Goal: Book appointment/travel/reservation

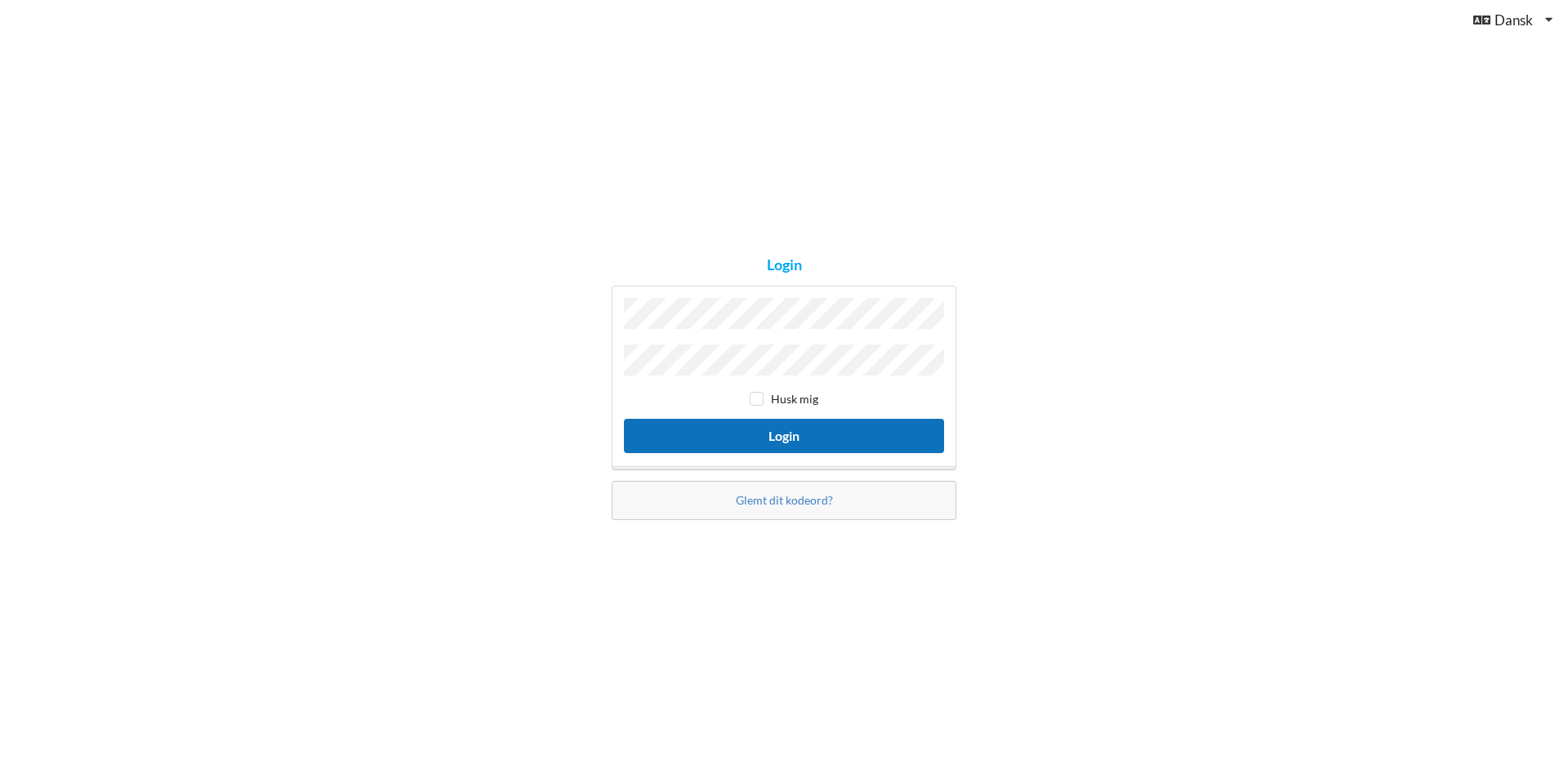
click at [787, 427] on button "Login" at bounding box center [784, 435] width 320 height 34
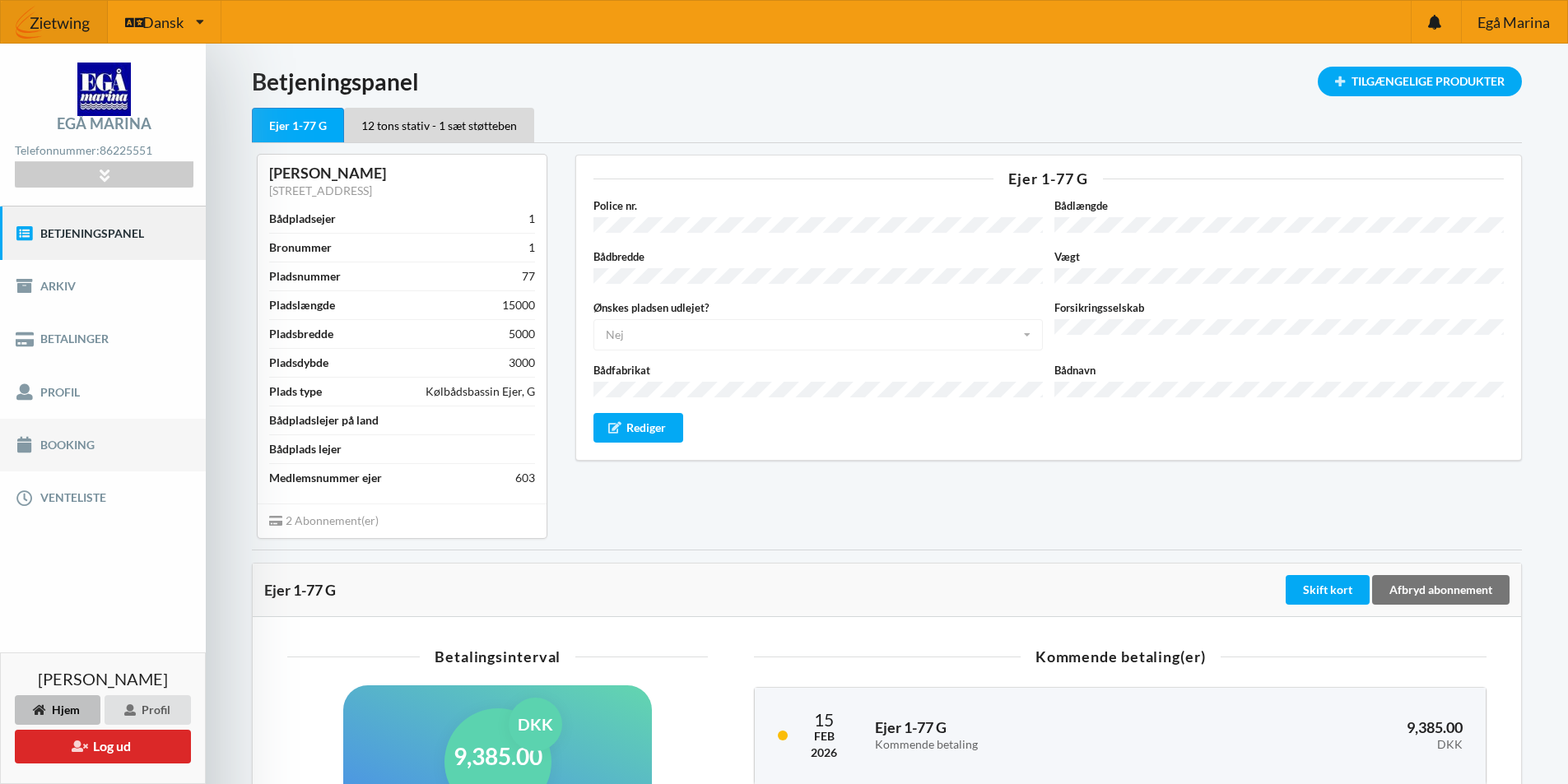
click at [68, 446] on link "Booking" at bounding box center [103, 445] width 206 height 53
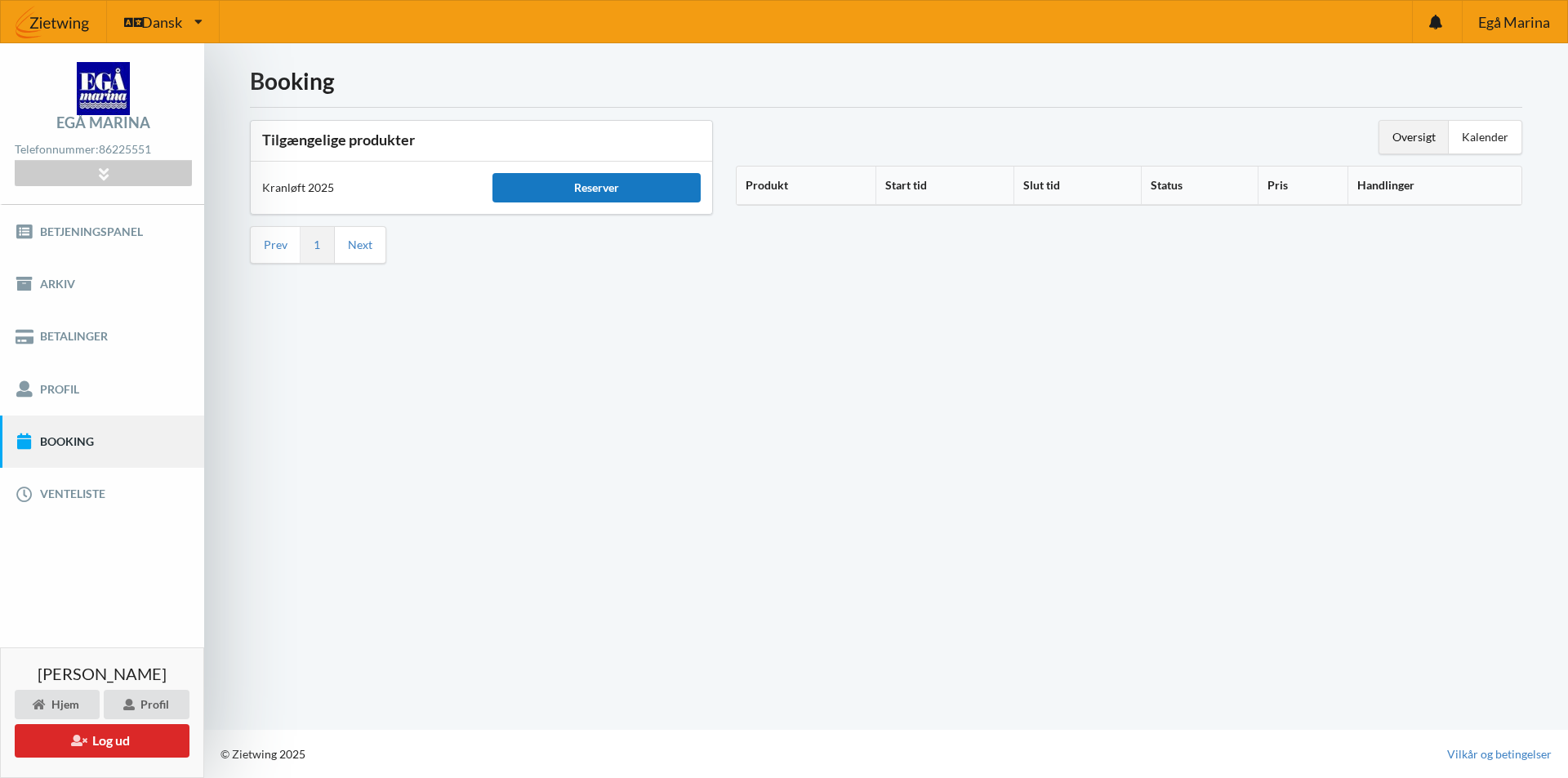
click at [602, 186] on div "Reserver" at bounding box center [596, 187] width 207 height 29
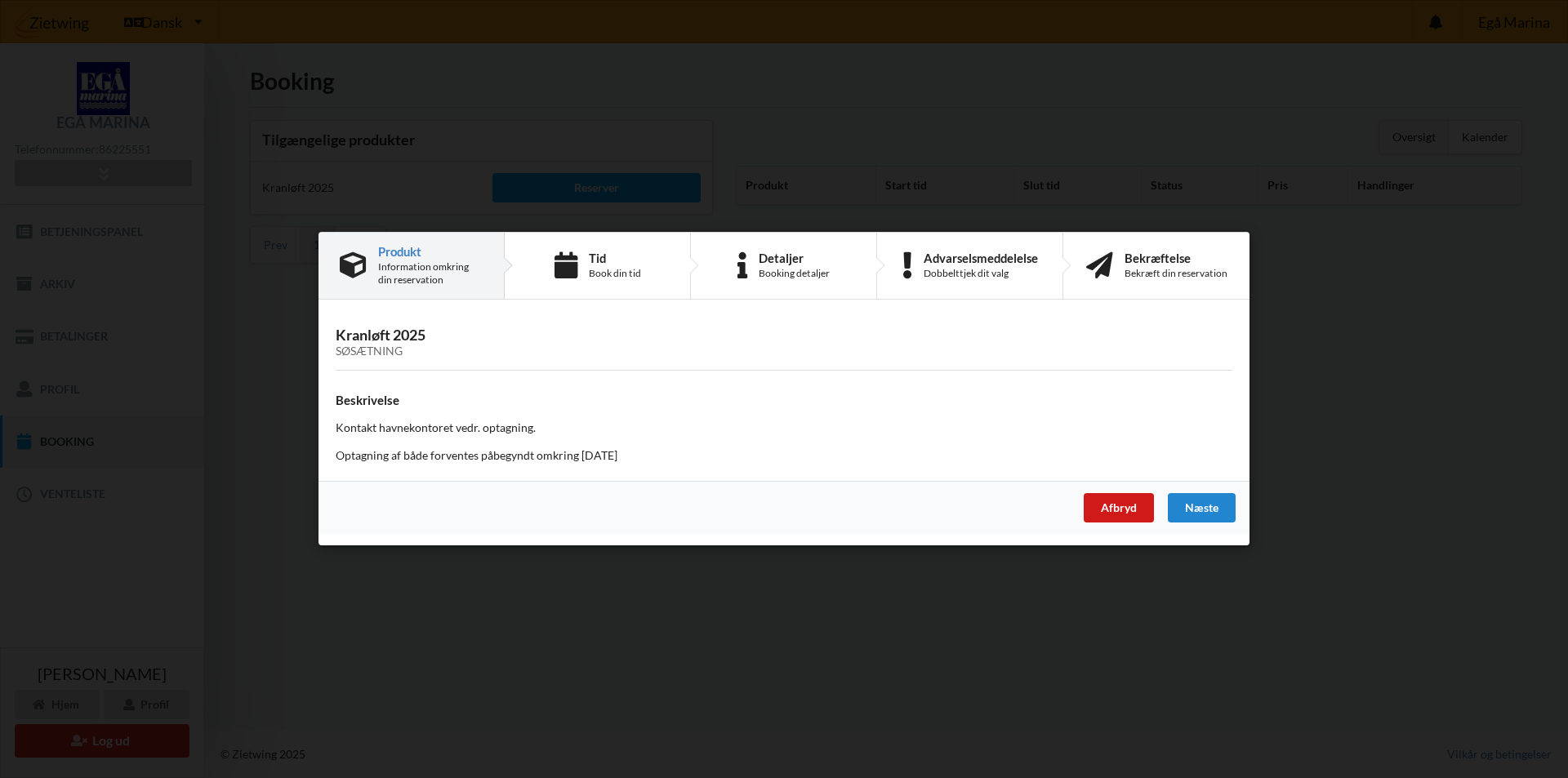
click at [1098, 505] on div "Afbryd" at bounding box center [1118, 509] width 71 height 29
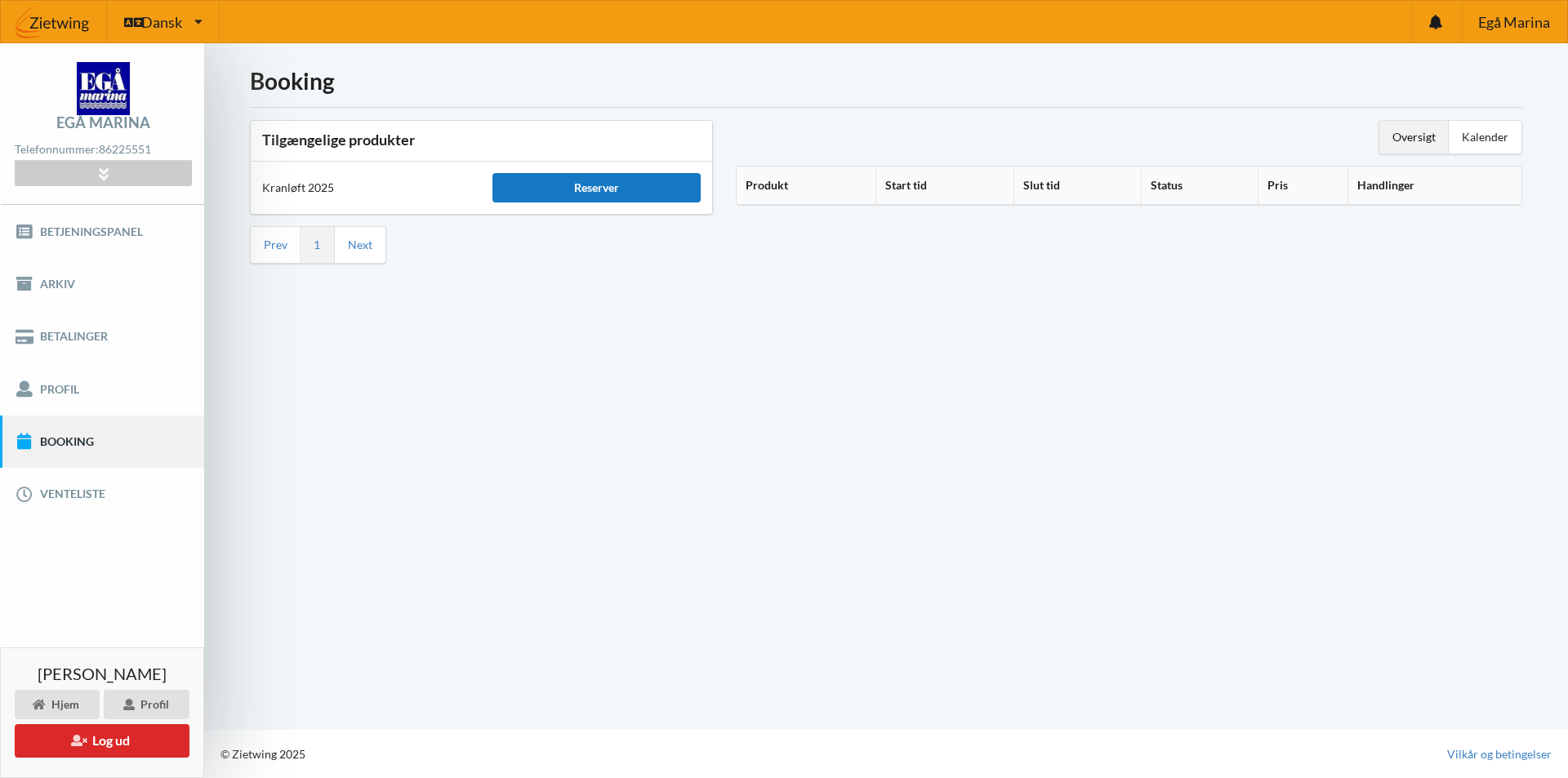
click at [582, 186] on div "Reserver" at bounding box center [596, 187] width 207 height 29
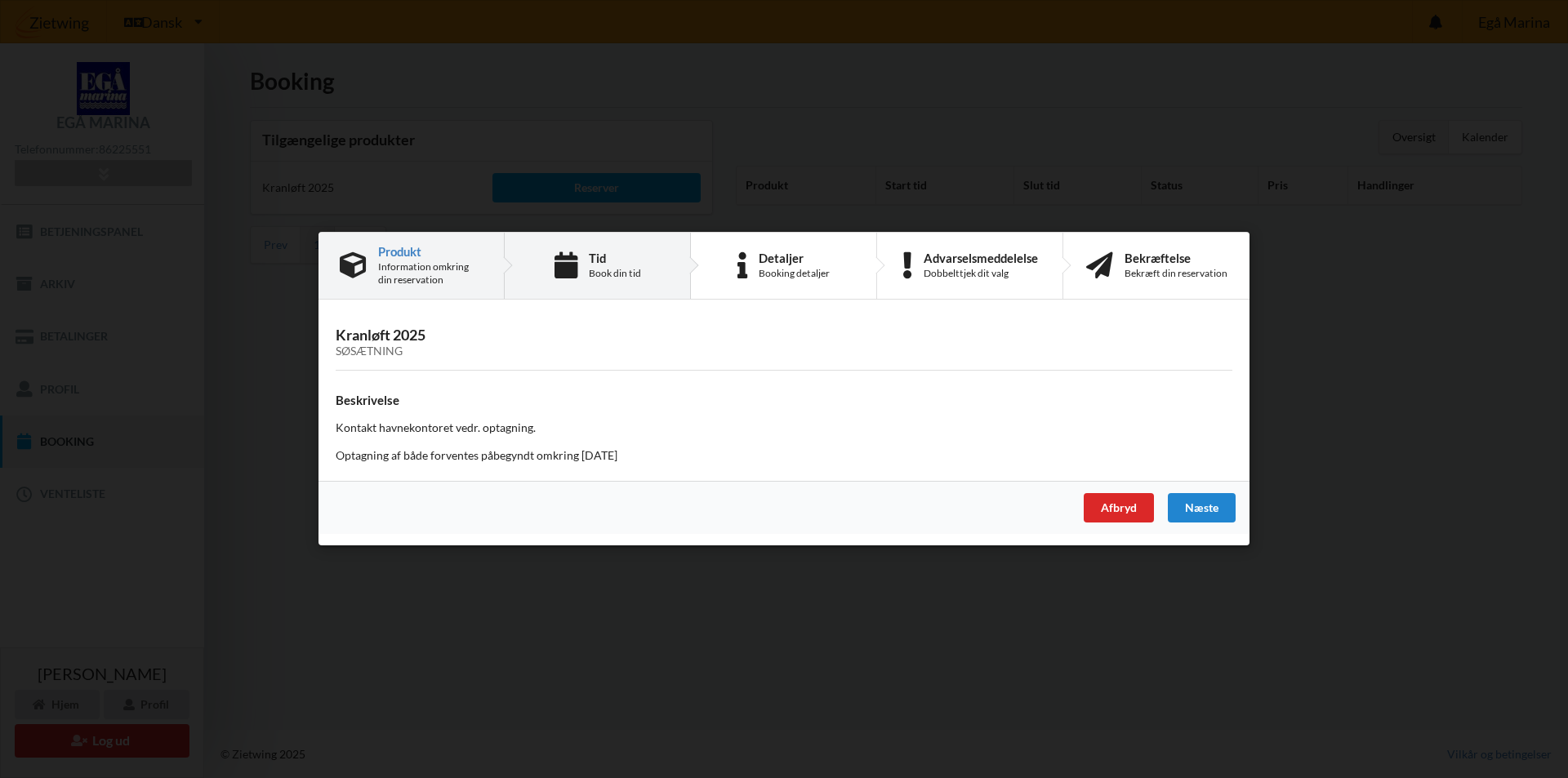
click at [605, 264] on div "Tid" at bounding box center [615, 258] width 53 height 13
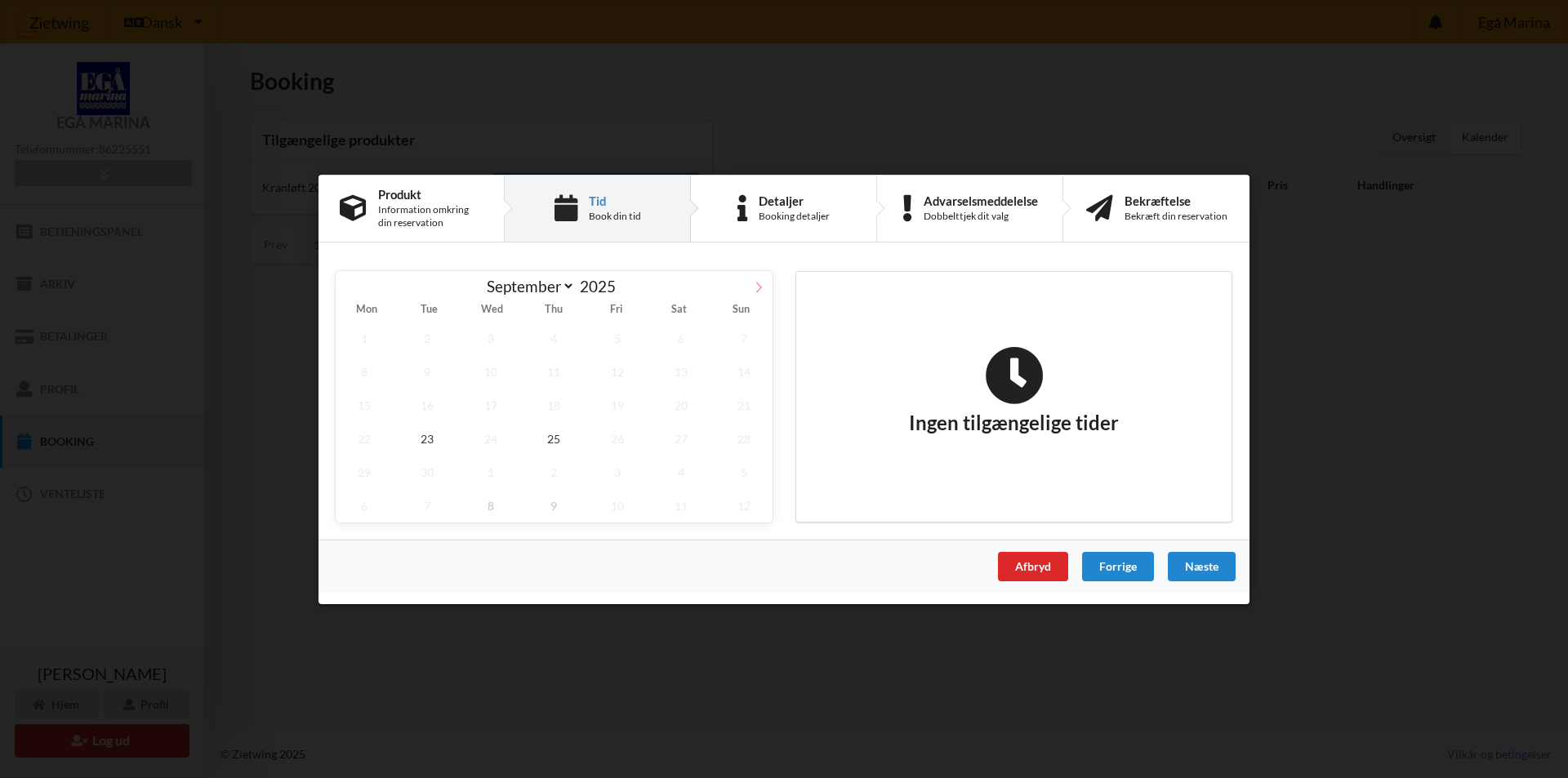
click at [759, 286] on icon at bounding box center [759, 286] width 12 height 12
click at [349, 286] on icon at bounding box center [349, 286] width 12 height 12
click at [758, 289] on icon at bounding box center [759, 286] width 12 height 12
select select "9"
click at [490, 370] on span "8" at bounding box center [491, 371] width 57 height 34
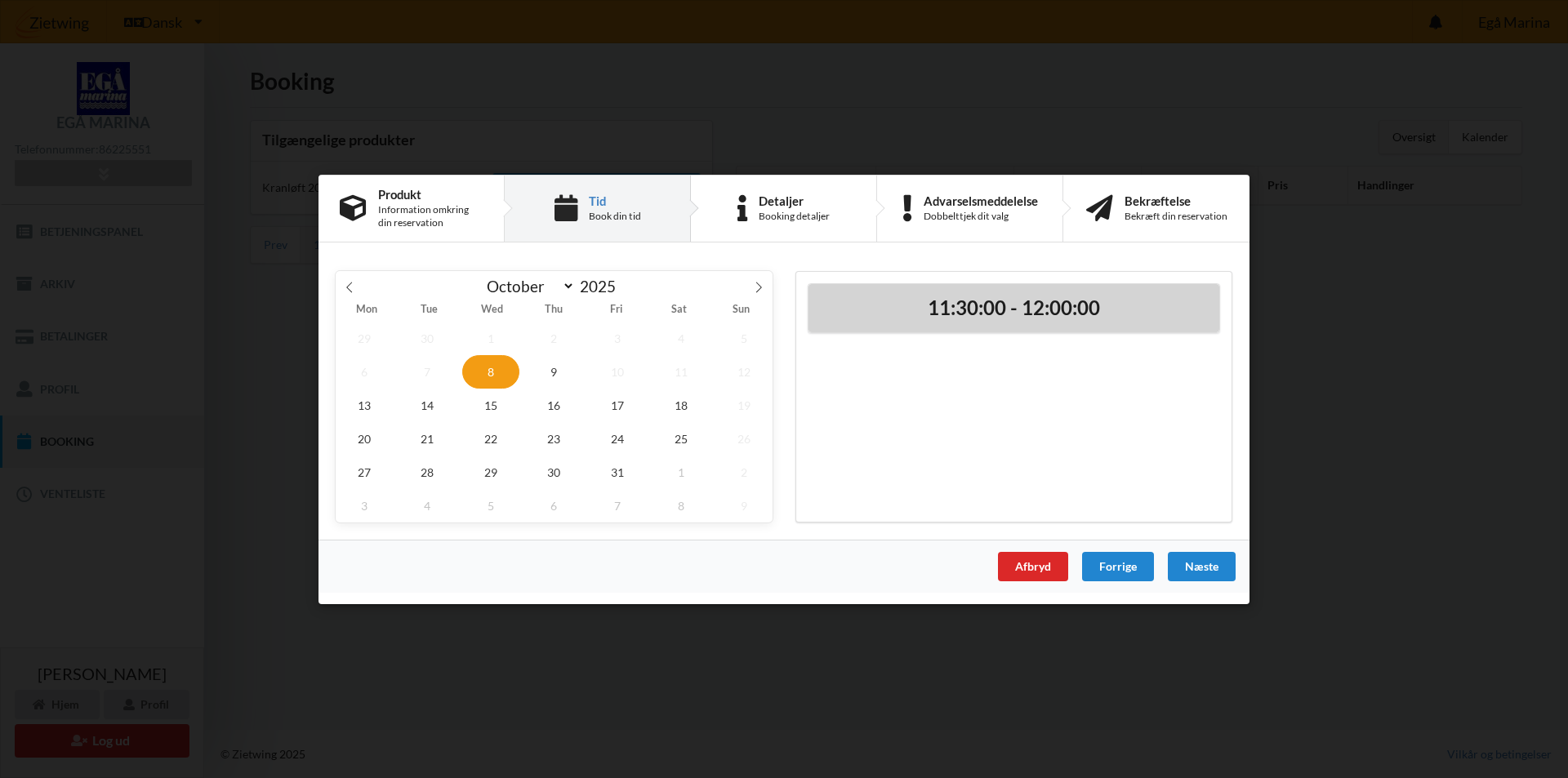
click at [996, 307] on h2 "11:30:00 - 12:00:00" at bounding box center [1014, 307] width 388 height 25
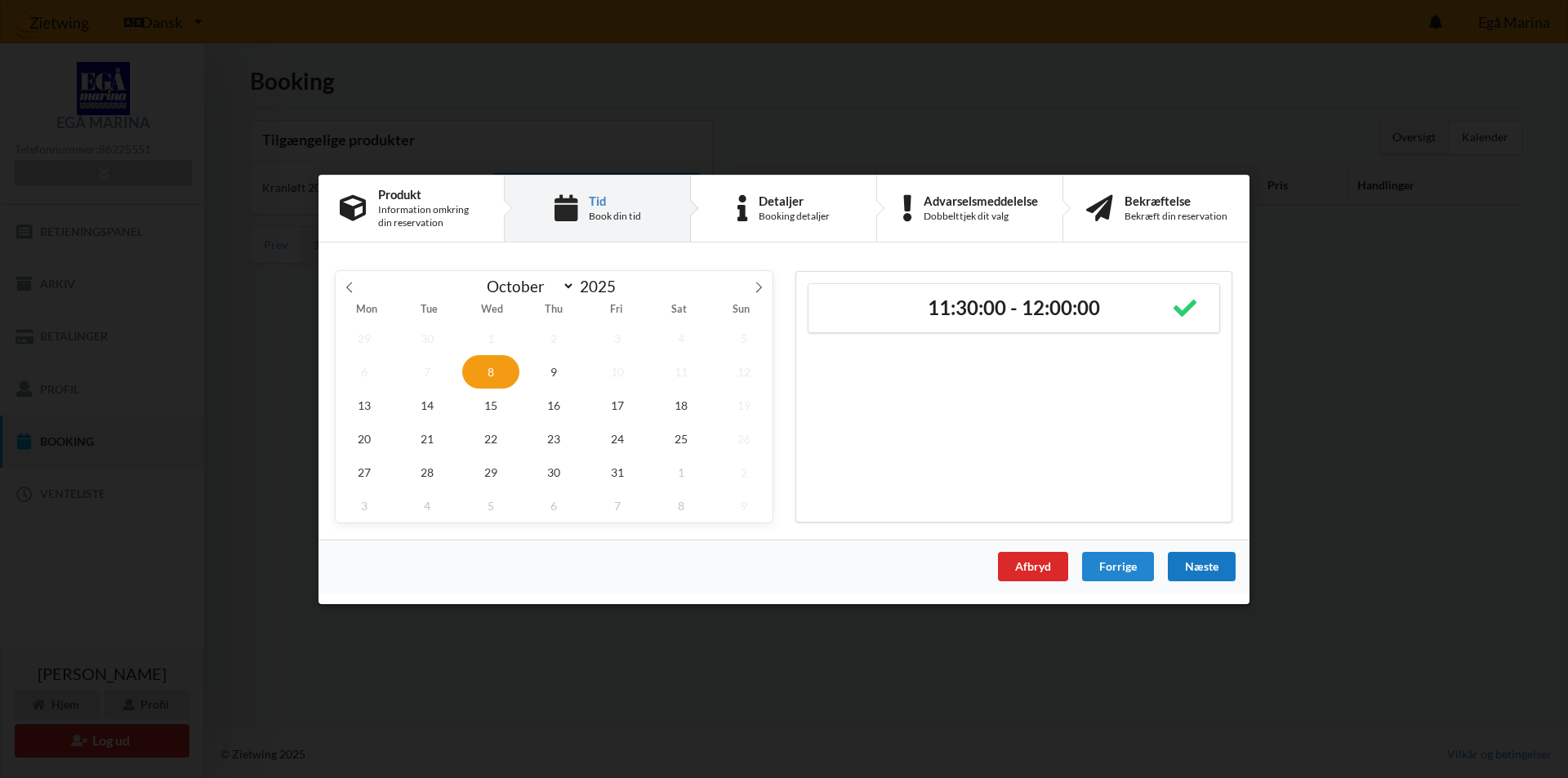
click at [1208, 567] on div "Næste" at bounding box center [1202, 566] width 68 height 29
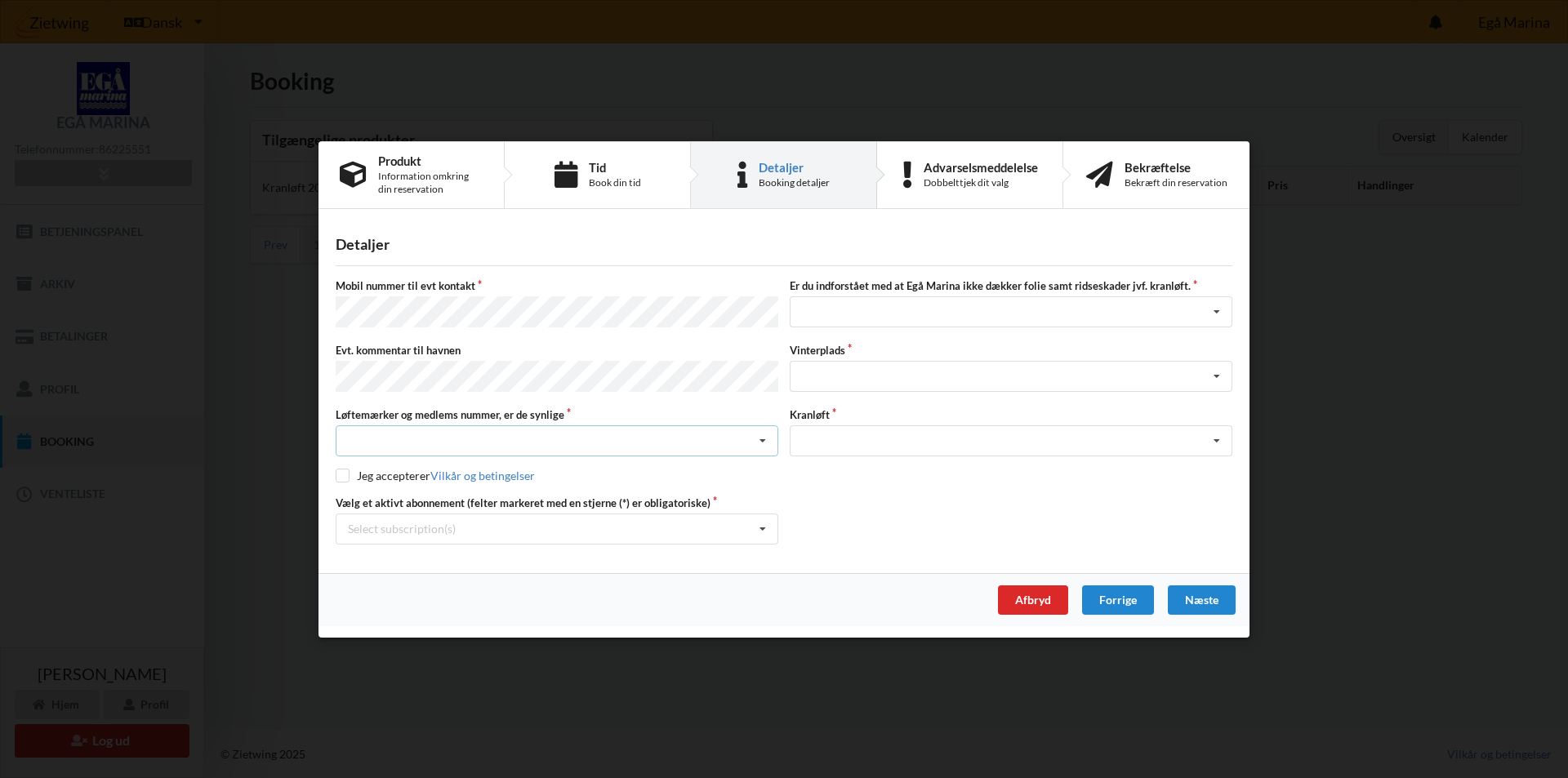
click at [766, 436] on icon at bounding box center [762, 442] width 24 height 30
click at [439, 497] on div "Ja, mine mærker er synlige og intakte" at bounding box center [557, 501] width 441 height 30
click at [343, 469] on input "checkbox" at bounding box center [343, 476] width 14 height 14
checkbox input "true"
click at [766, 526] on icon at bounding box center [762, 529] width 24 height 30
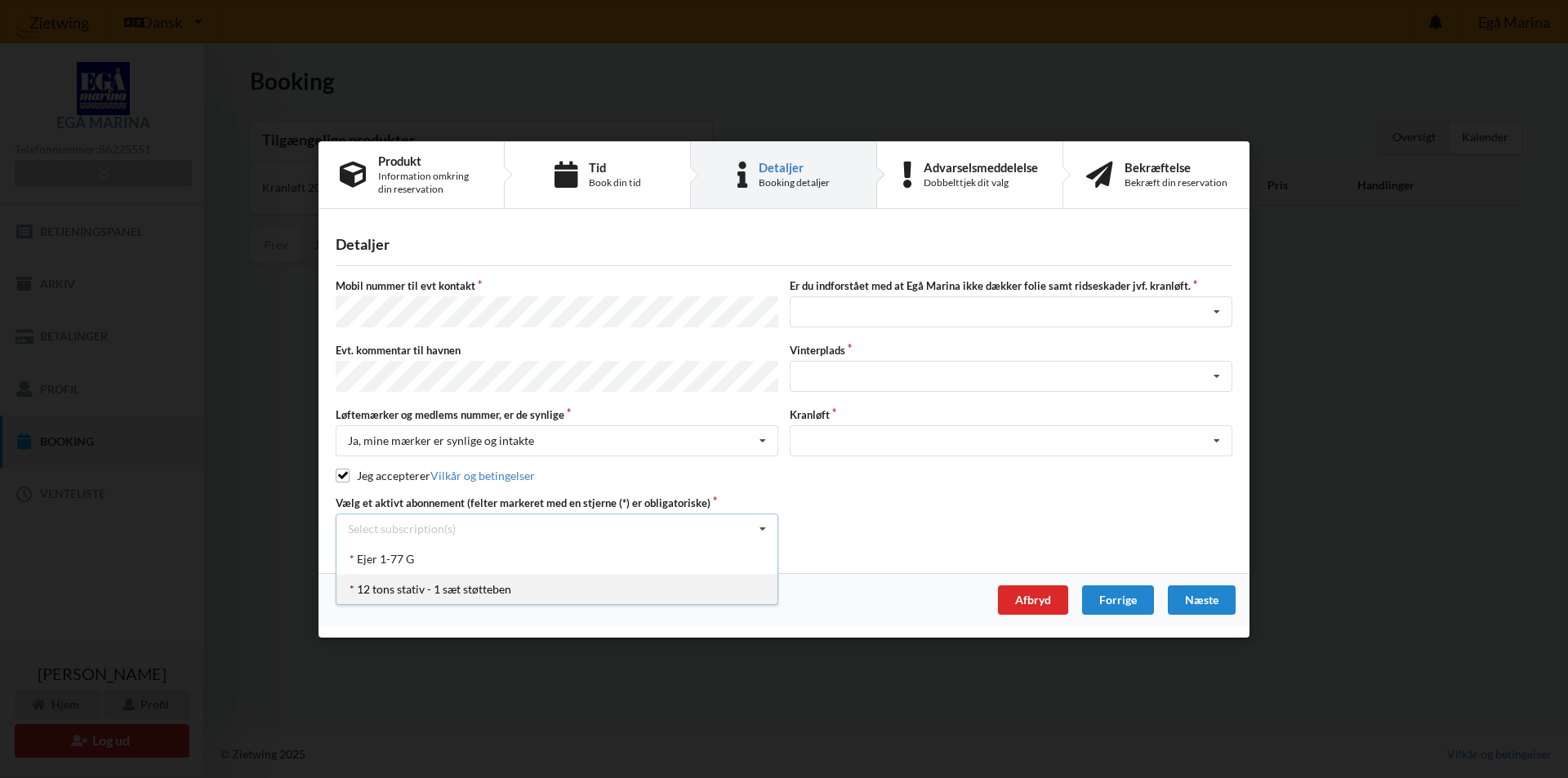
click at [393, 590] on div "* 12 tons stativ - 1 sæt støtteben" at bounding box center [557, 588] width 441 height 30
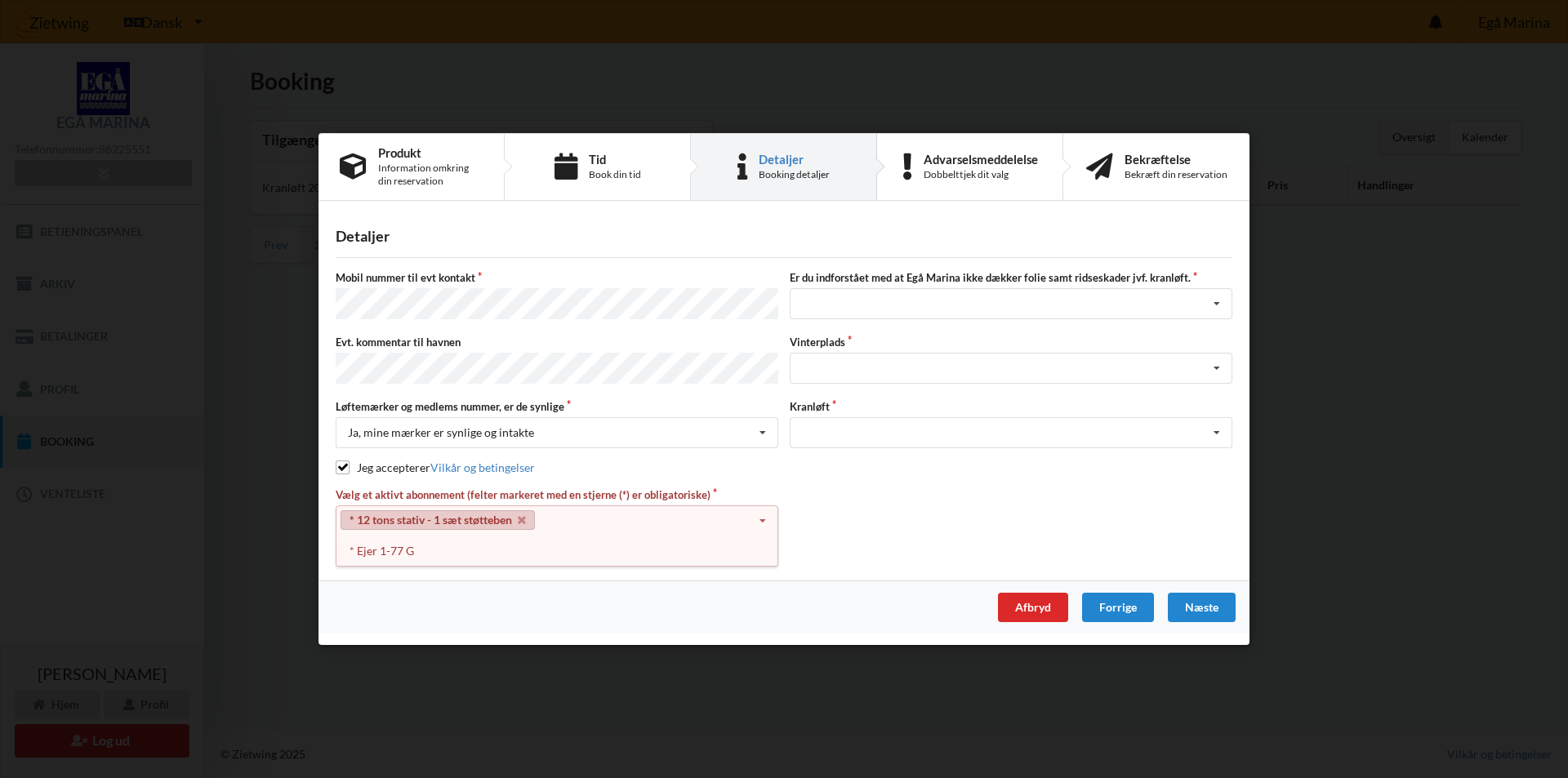
click at [415, 516] on link "* 12 tons stativ - 1 sæt støtteben" at bounding box center [438, 520] width 195 height 20
click at [754, 515] on icon at bounding box center [762, 521] width 24 height 30
click at [525, 516] on icon at bounding box center [521, 520] width 8 height 11
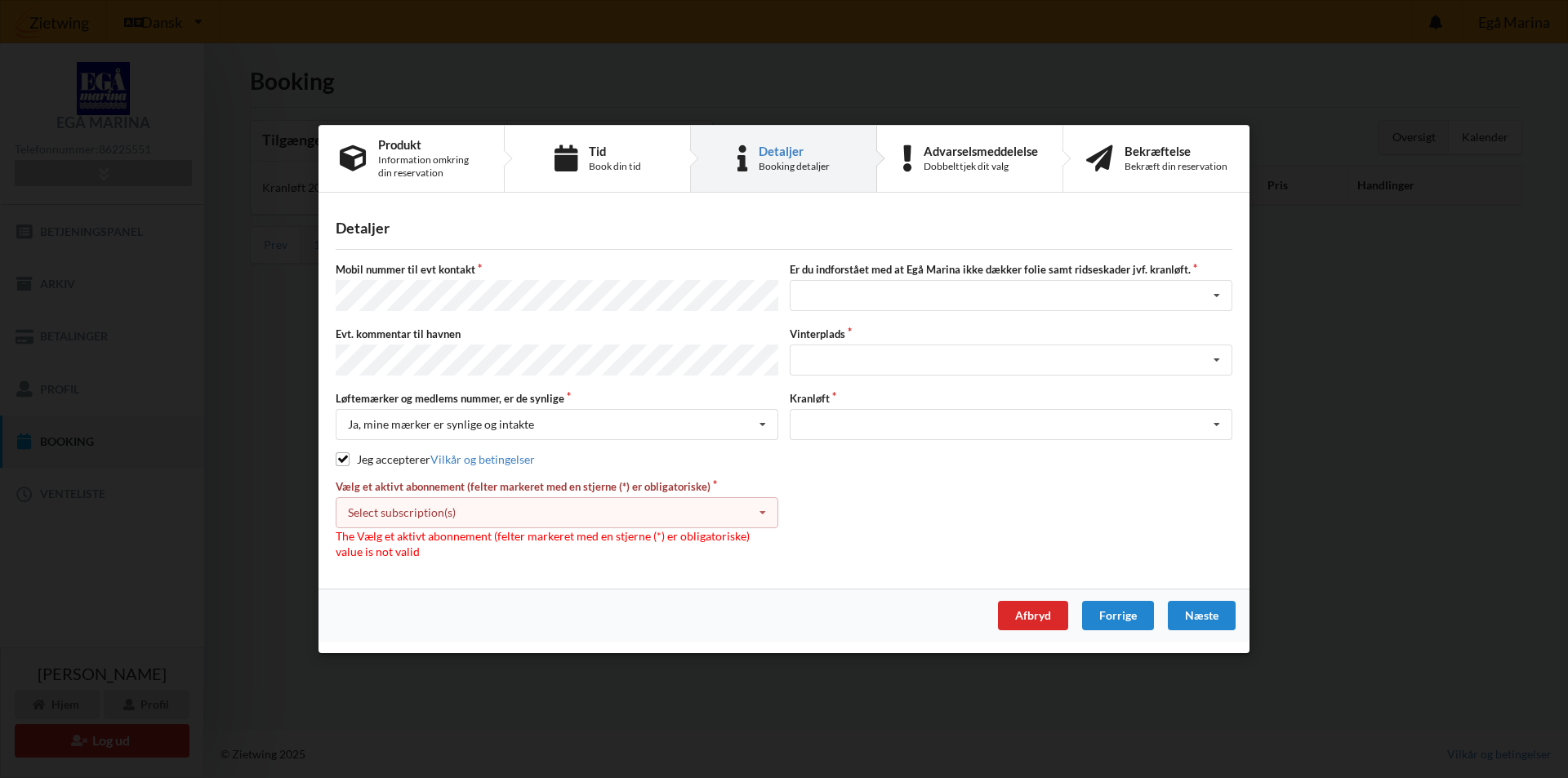
click at [766, 509] on icon at bounding box center [762, 513] width 24 height 30
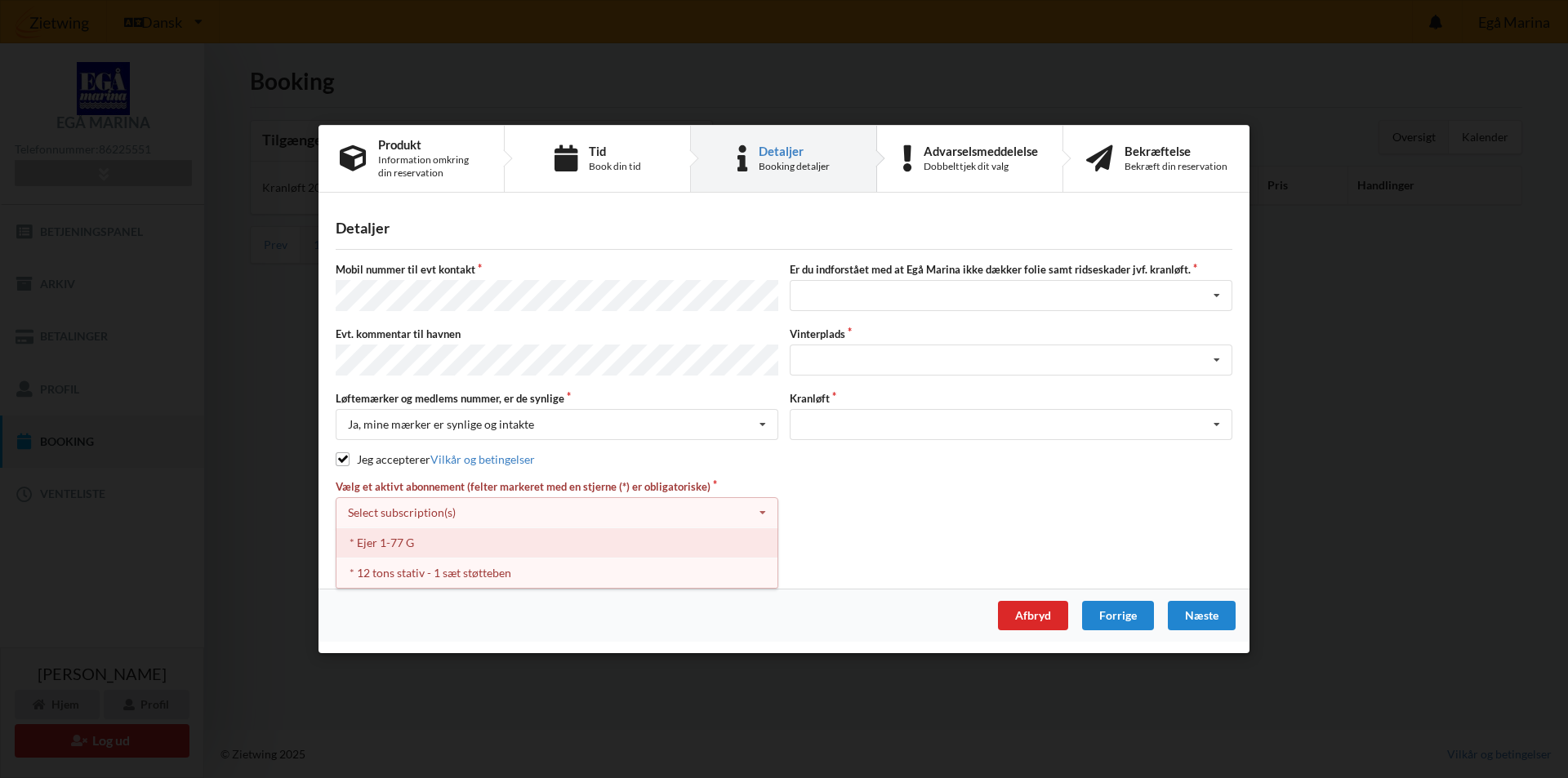
click at [423, 534] on div "* Ejer 1-77 G" at bounding box center [557, 542] width 441 height 30
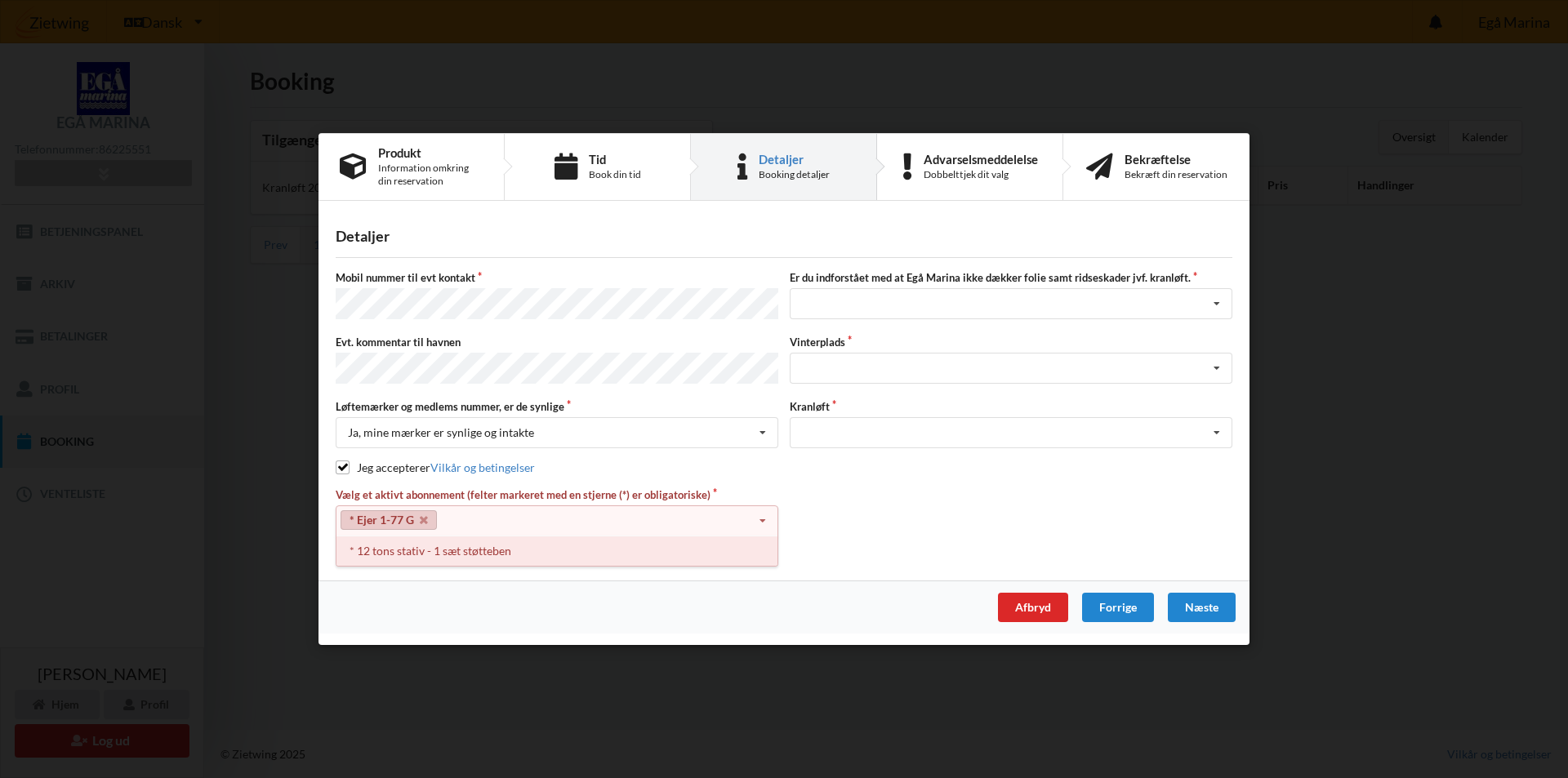
click at [535, 548] on div "* 12 tons stativ - 1 sæt støtteben" at bounding box center [557, 550] width 441 height 30
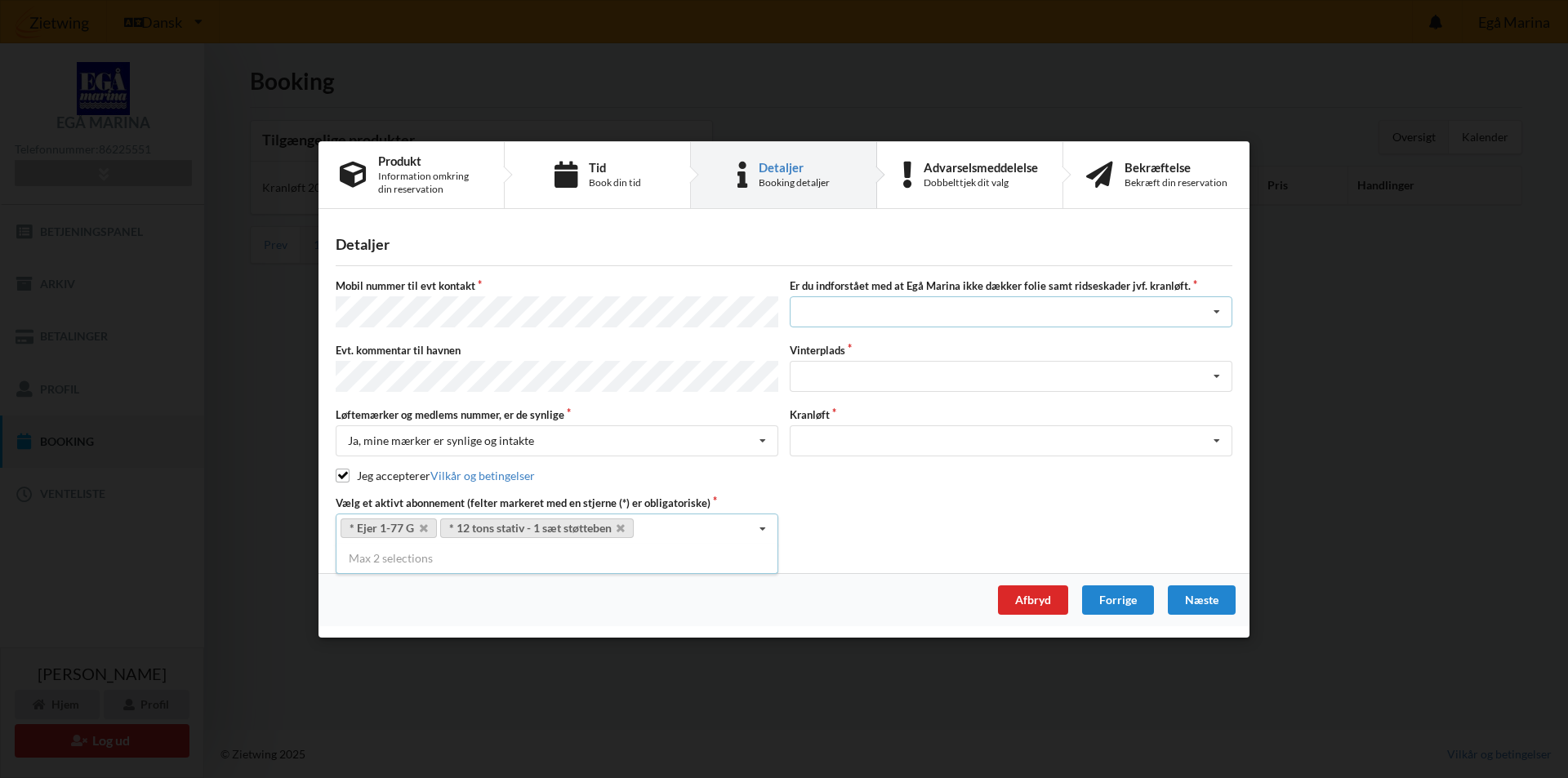
click at [1218, 315] on icon at bounding box center [1216, 312] width 24 height 30
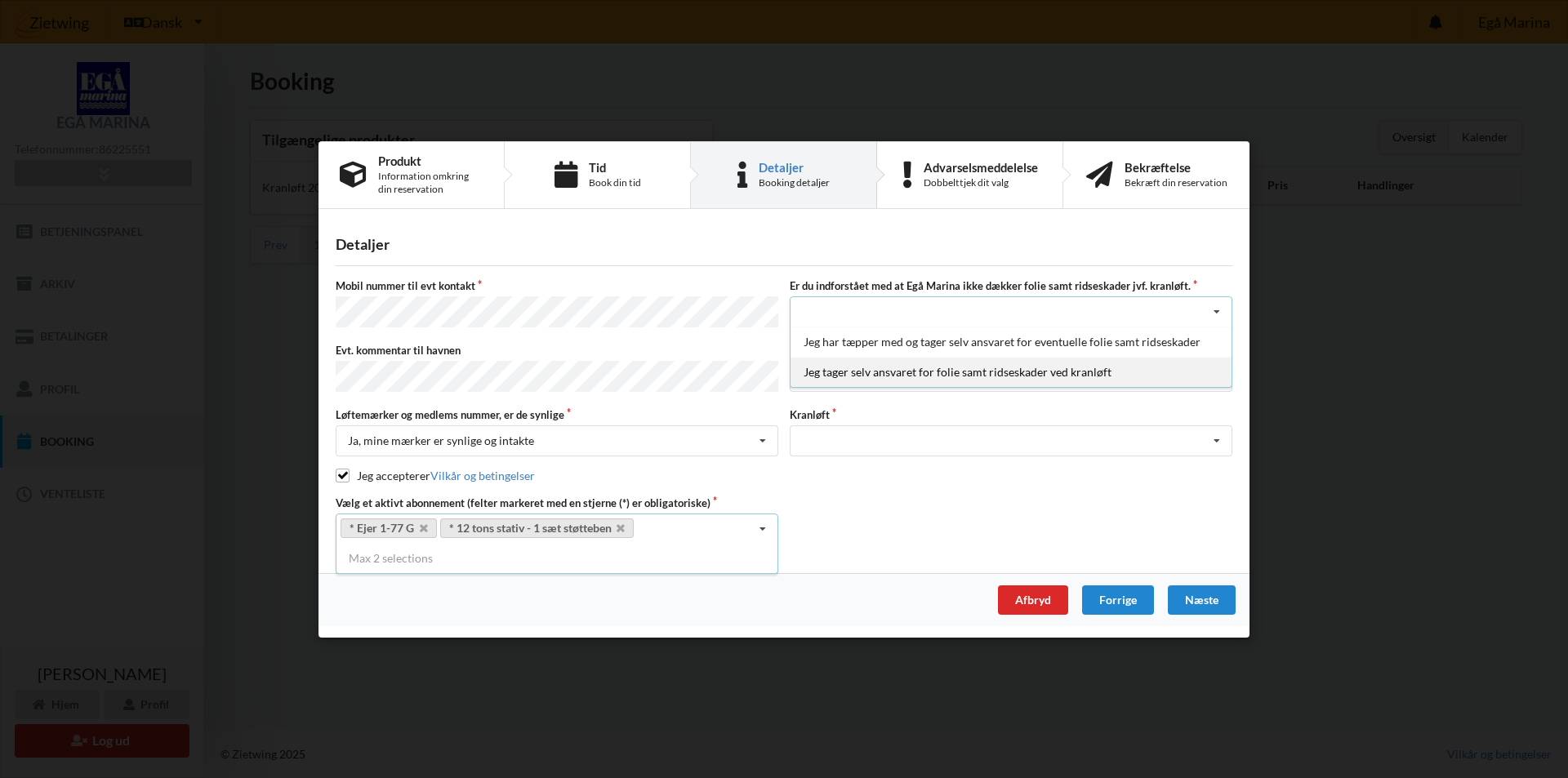
click at [967, 375] on div "Jeg tager selv ansvaret for folie samt ridseskader ved kranløft" at bounding box center [1011, 372] width 441 height 30
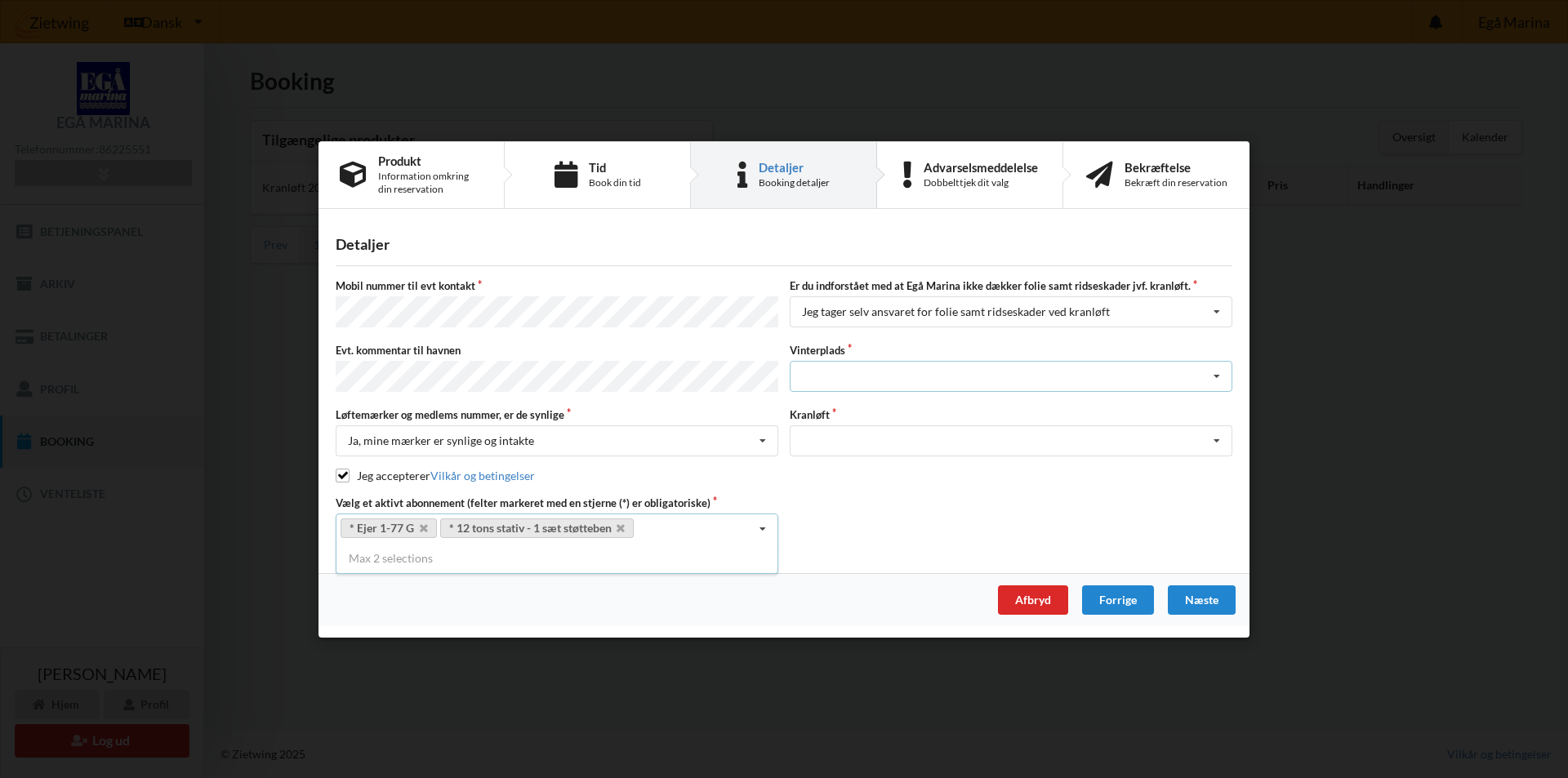
click at [1215, 378] on icon at bounding box center [1216, 377] width 24 height 30
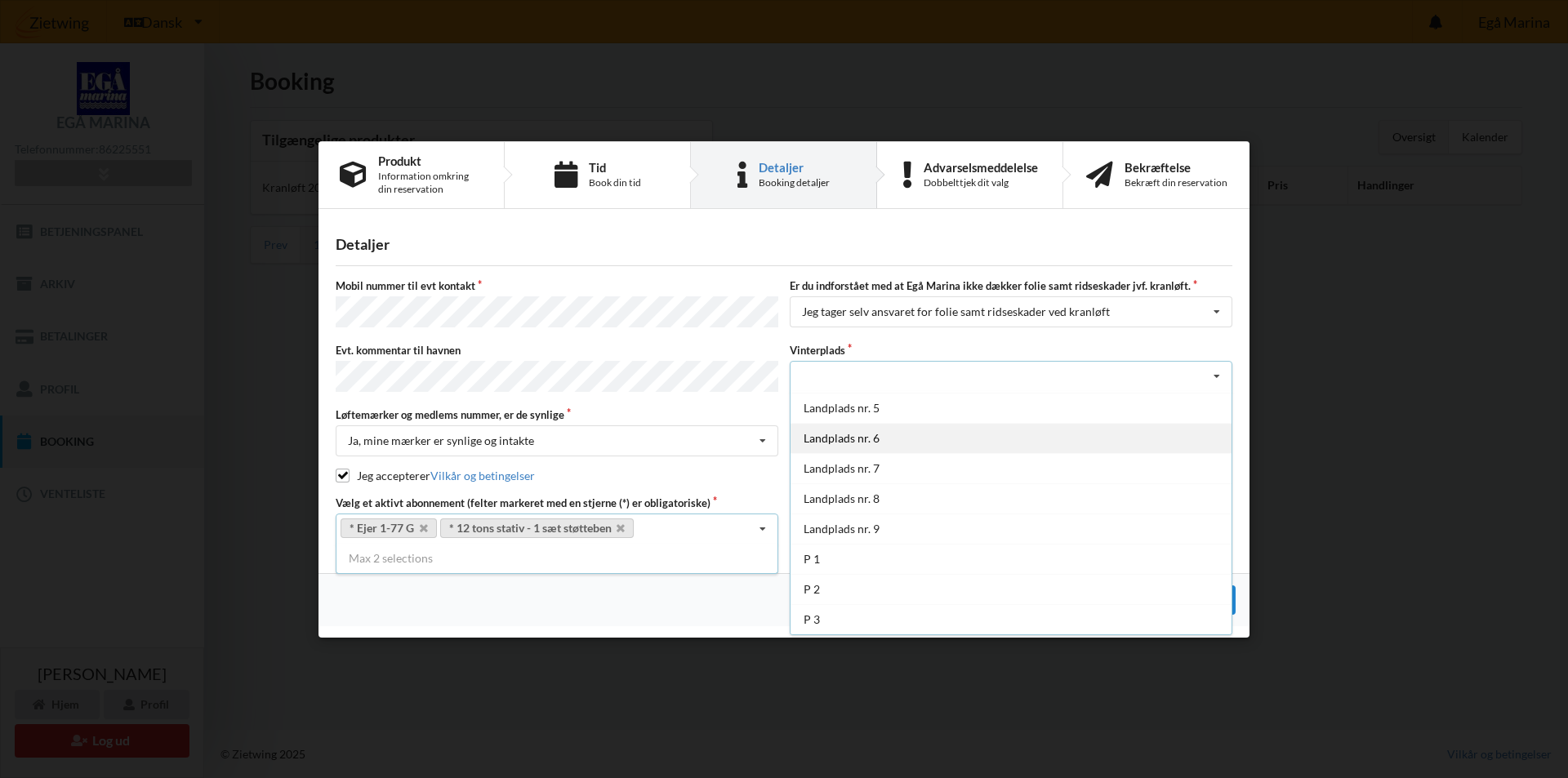
scroll to position [37, 0]
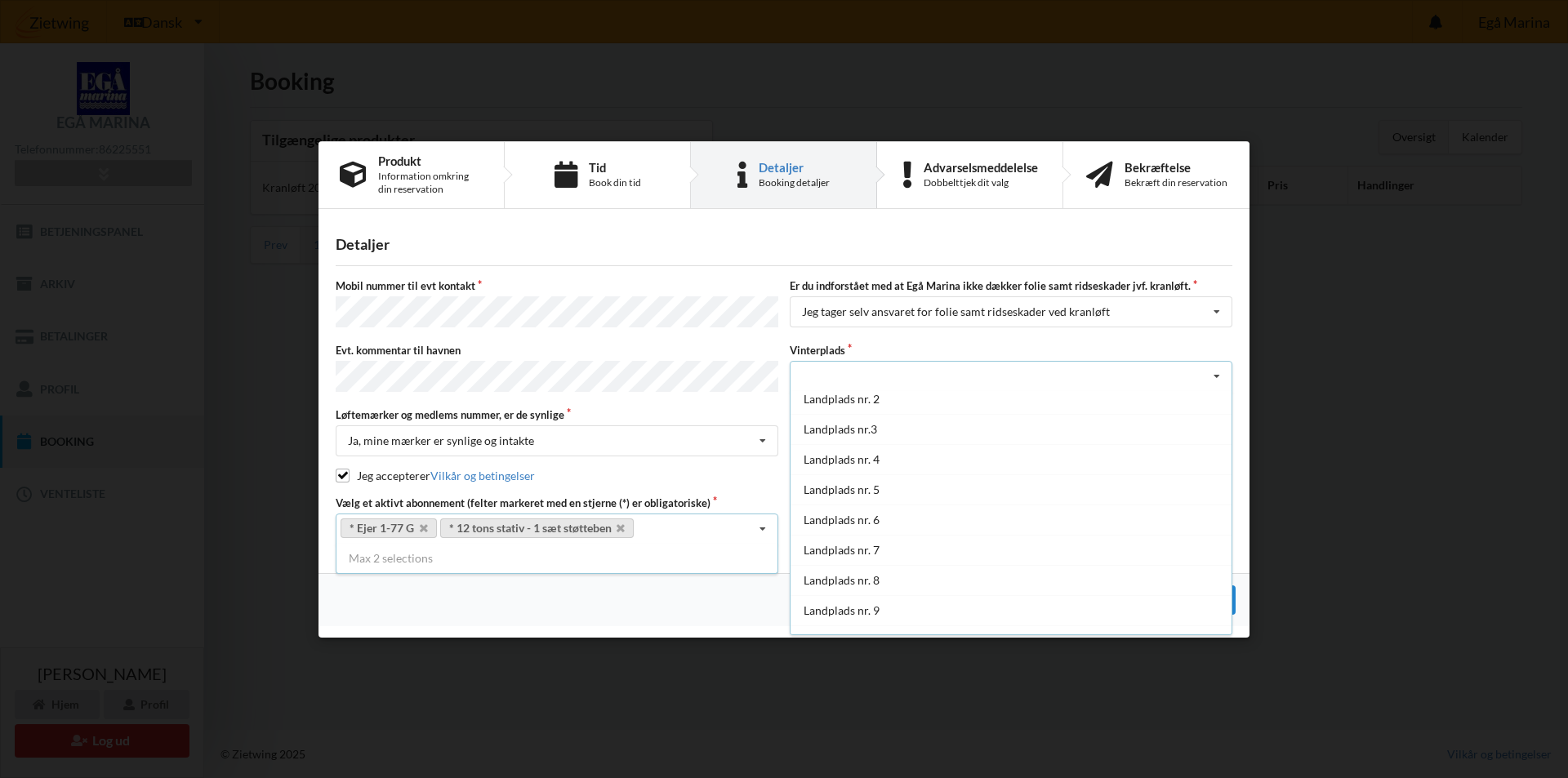
click at [849, 344] on label "Vinterplads" at bounding box center [1011, 350] width 443 height 14
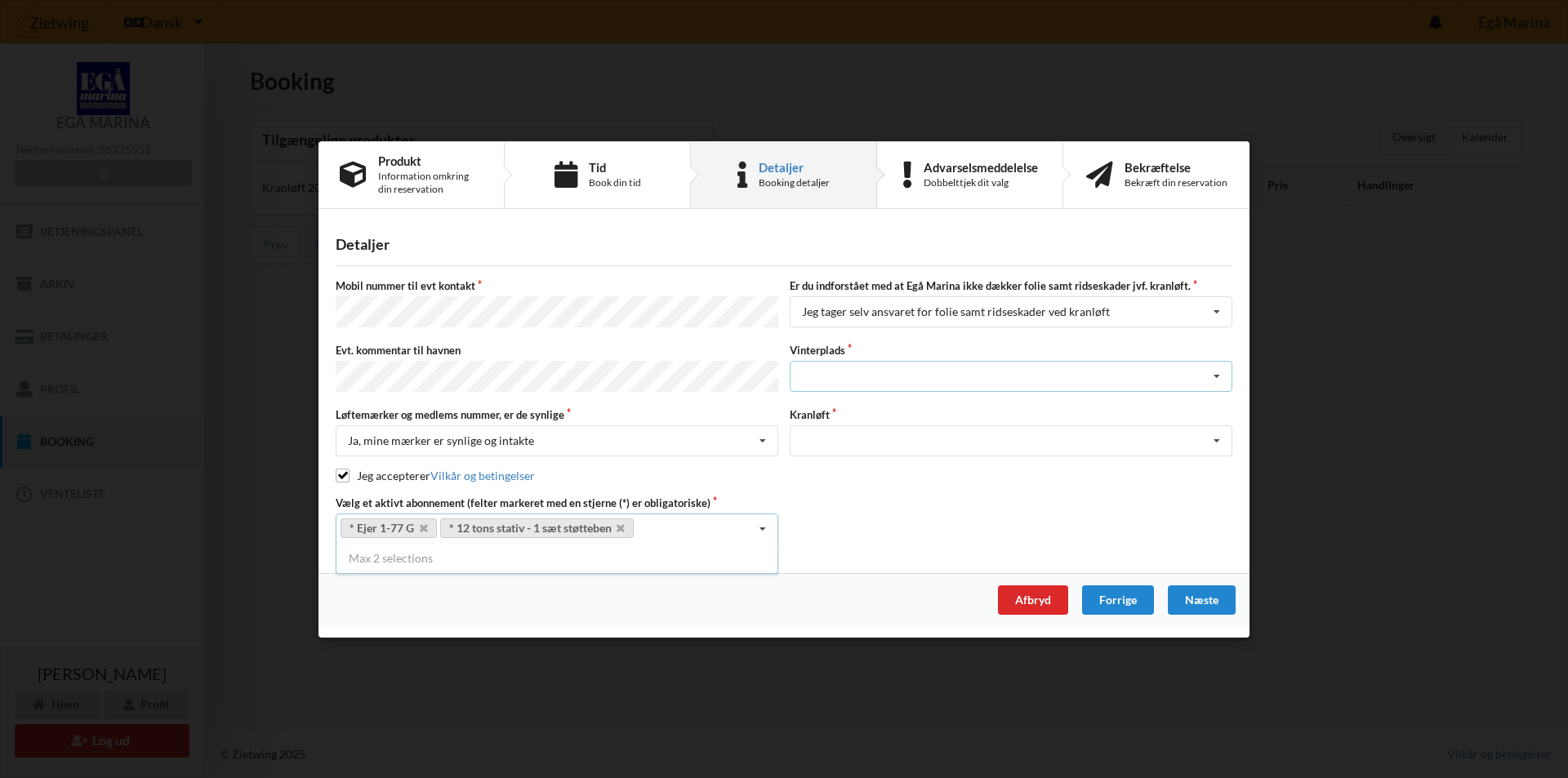
click at [1218, 379] on icon at bounding box center [1216, 377] width 24 height 30
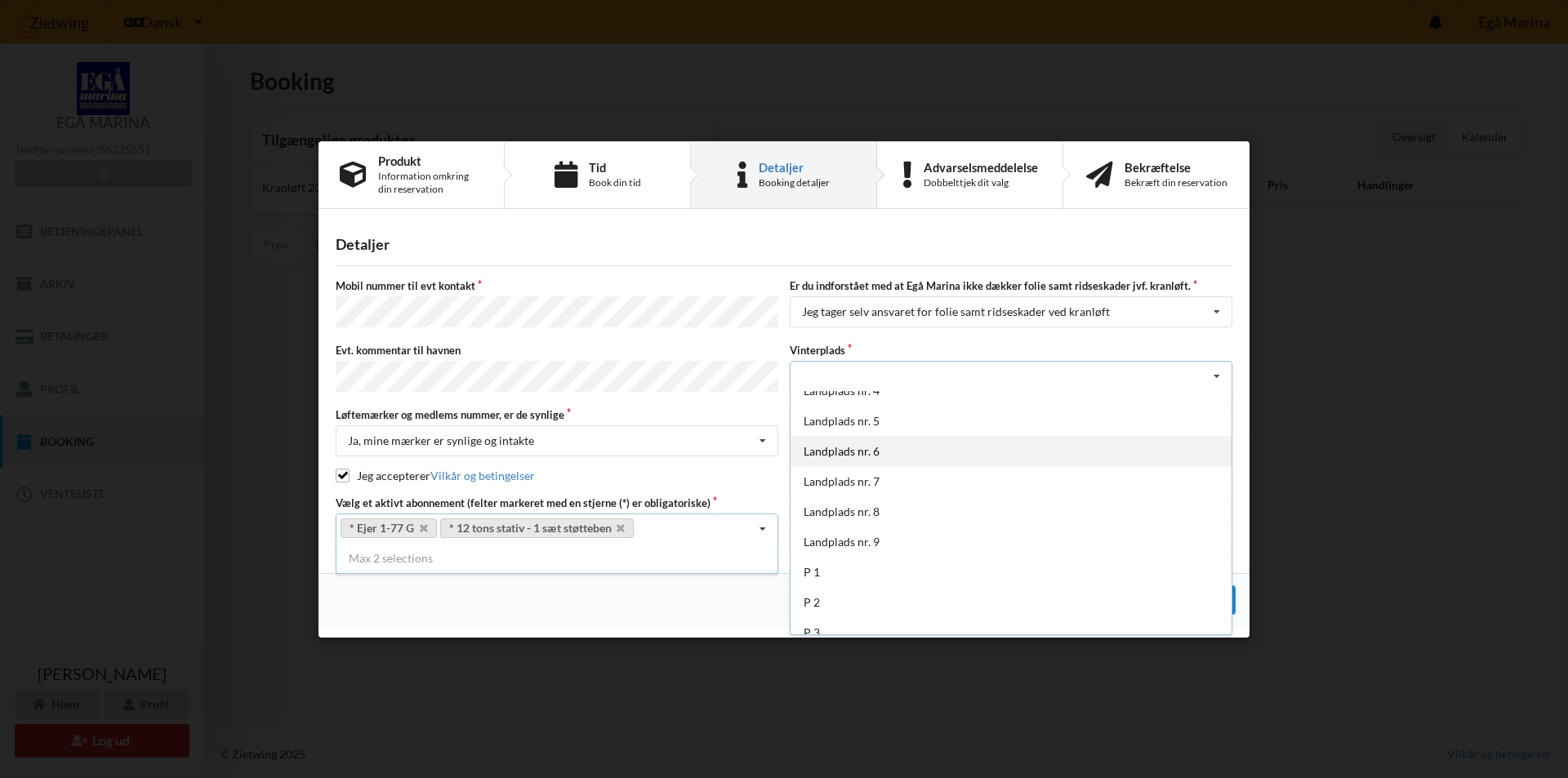
scroll to position [120, 0]
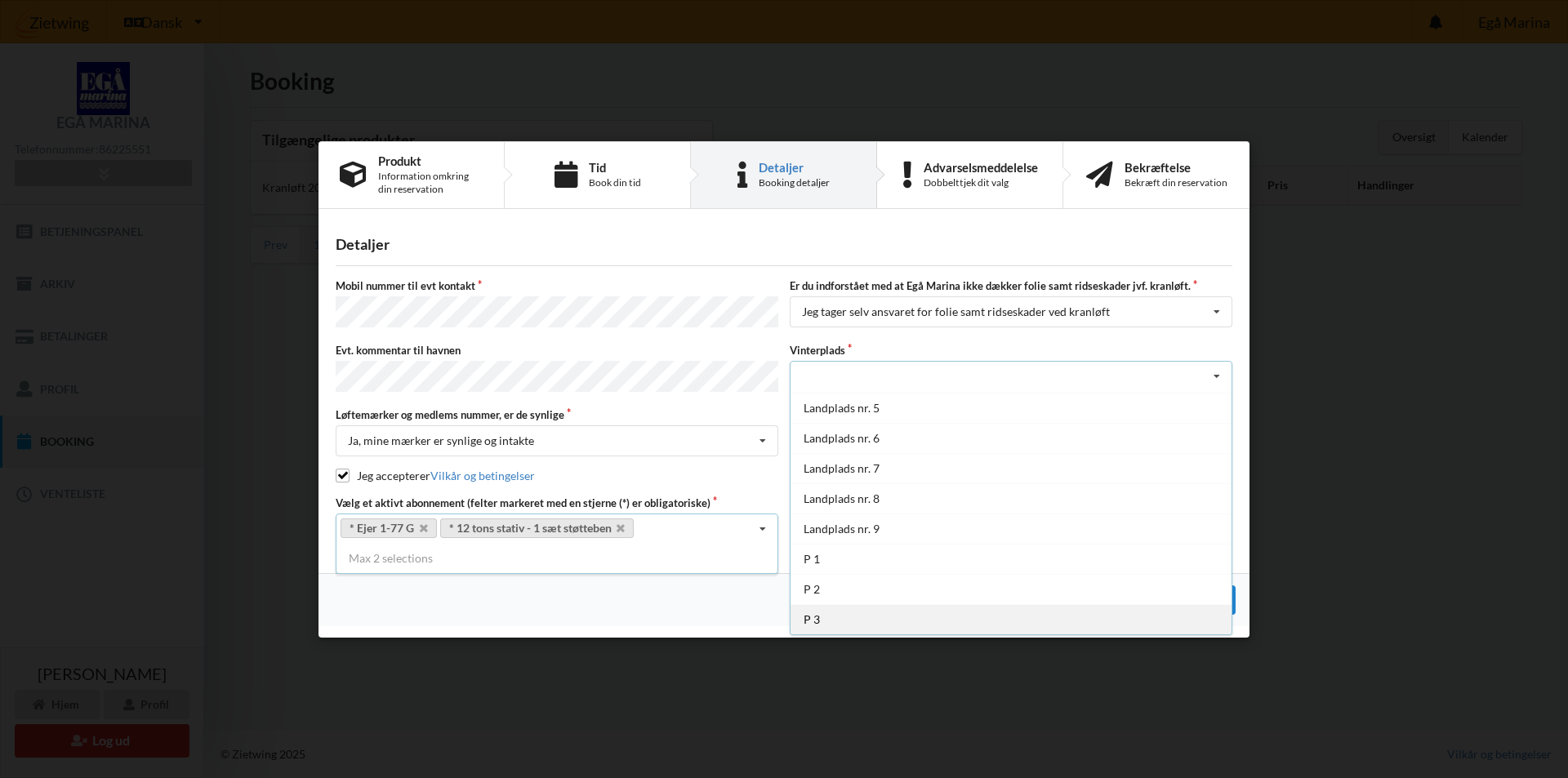
click at [830, 617] on div "P 3" at bounding box center [1011, 619] width 441 height 30
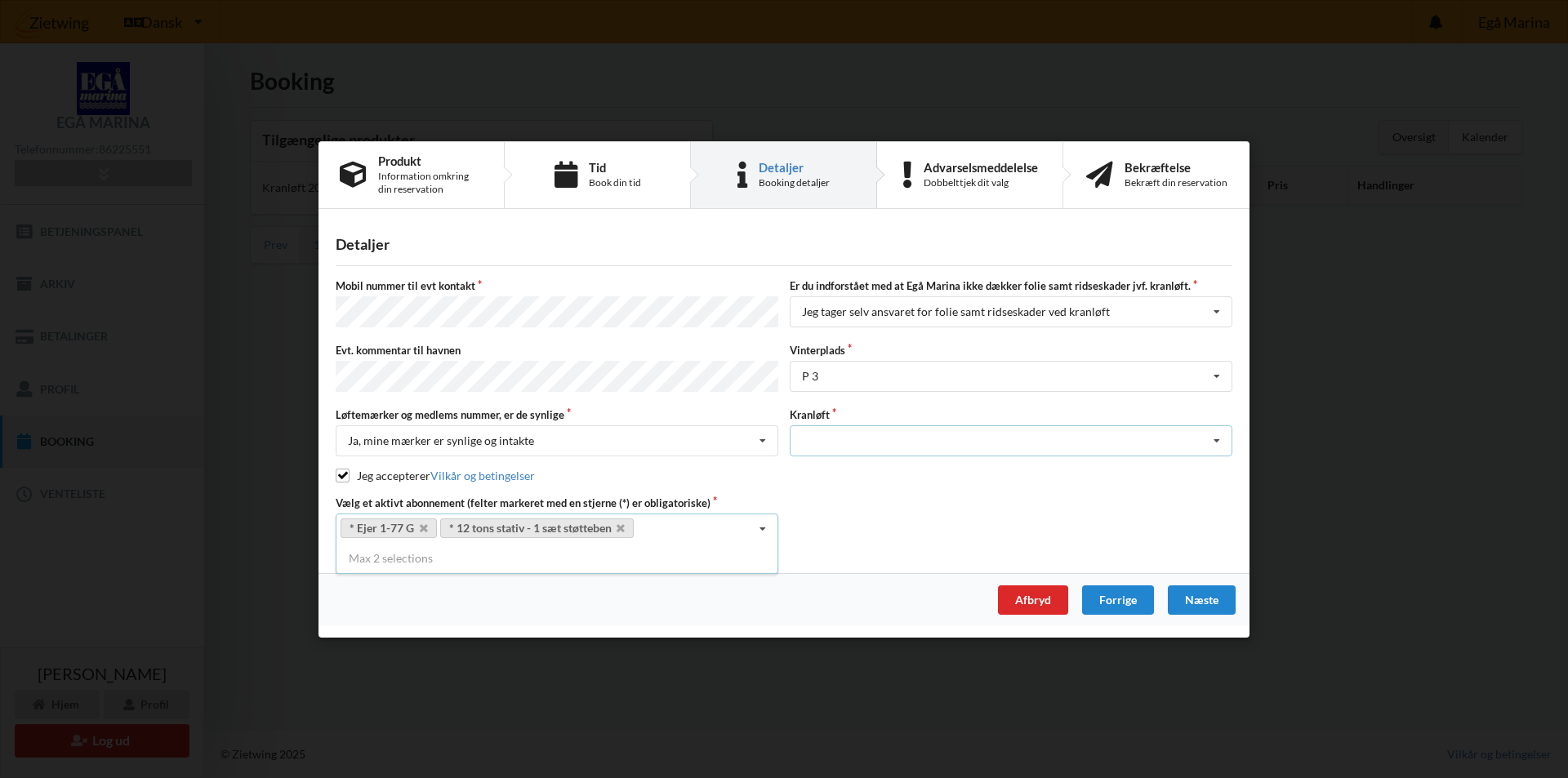
click at [1218, 438] on icon at bounding box center [1216, 442] width 24 height 30
click at [875, 468] on div "Optagning" at bounding box center [1011, 471] width 441 height 30
click at [1197, 593] on div "Næste" at bounding box center [1202, 599] width 68 height 29
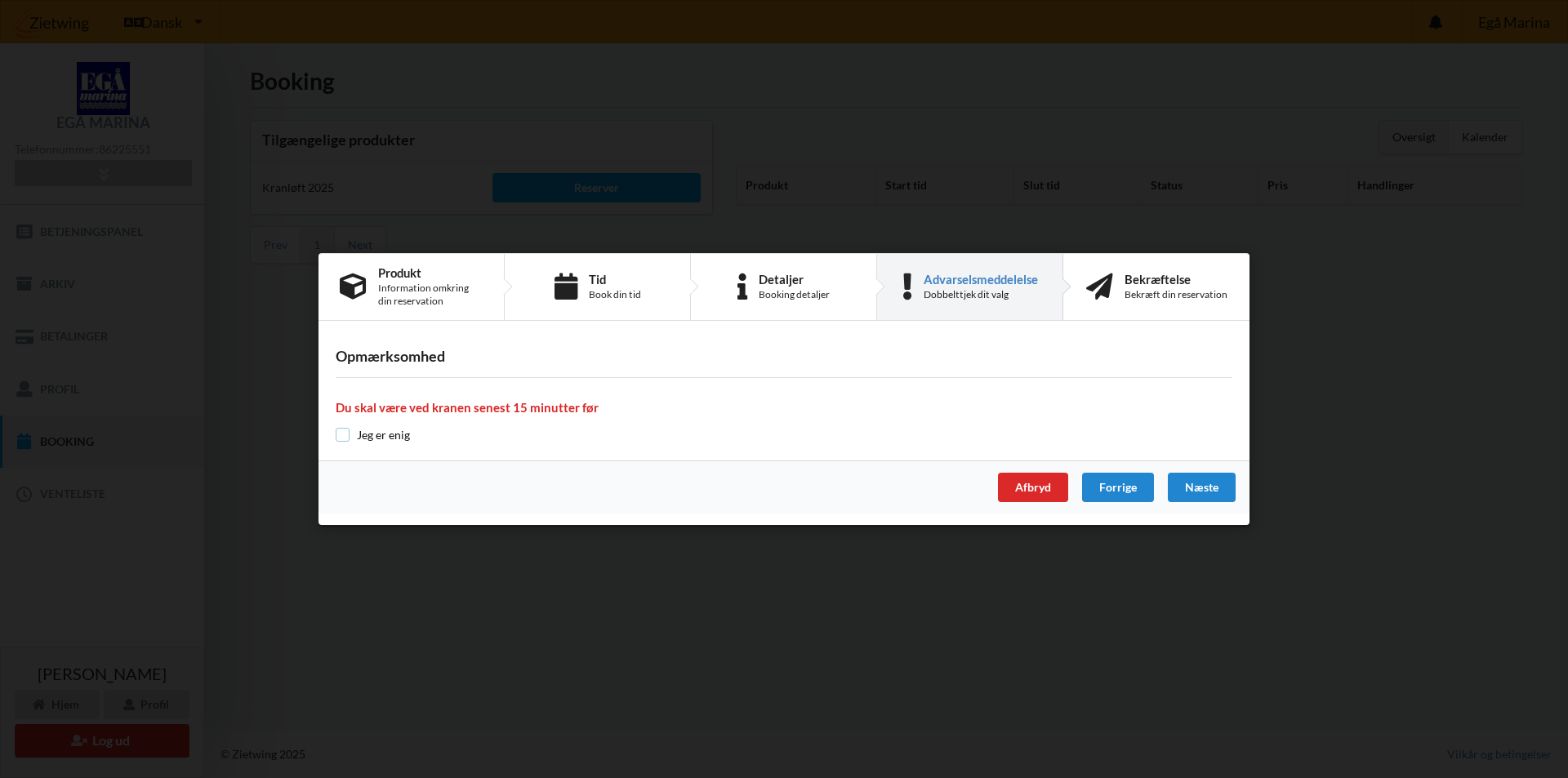
click at [340, 438] on input "checkbox" at bounding box center [343, 435] width 14 height 14
checkbox input "true"
click at [1195, 482] on div "Næste" at bounding box center [1202, 487] width 68 height 29
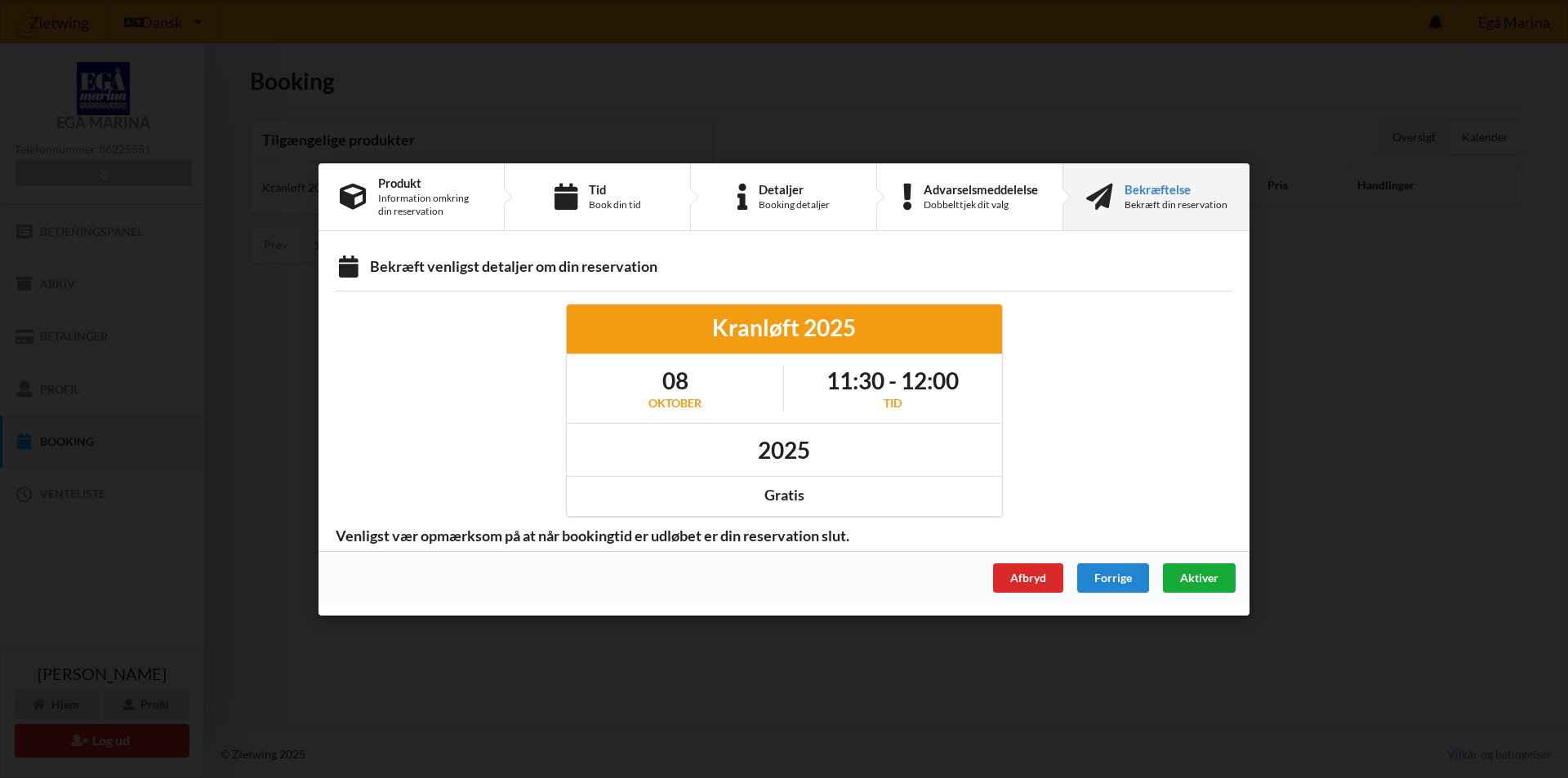
click at [1203, 575] on span "Aktiver" at bounding box center [1199, 577] width 38 height 14
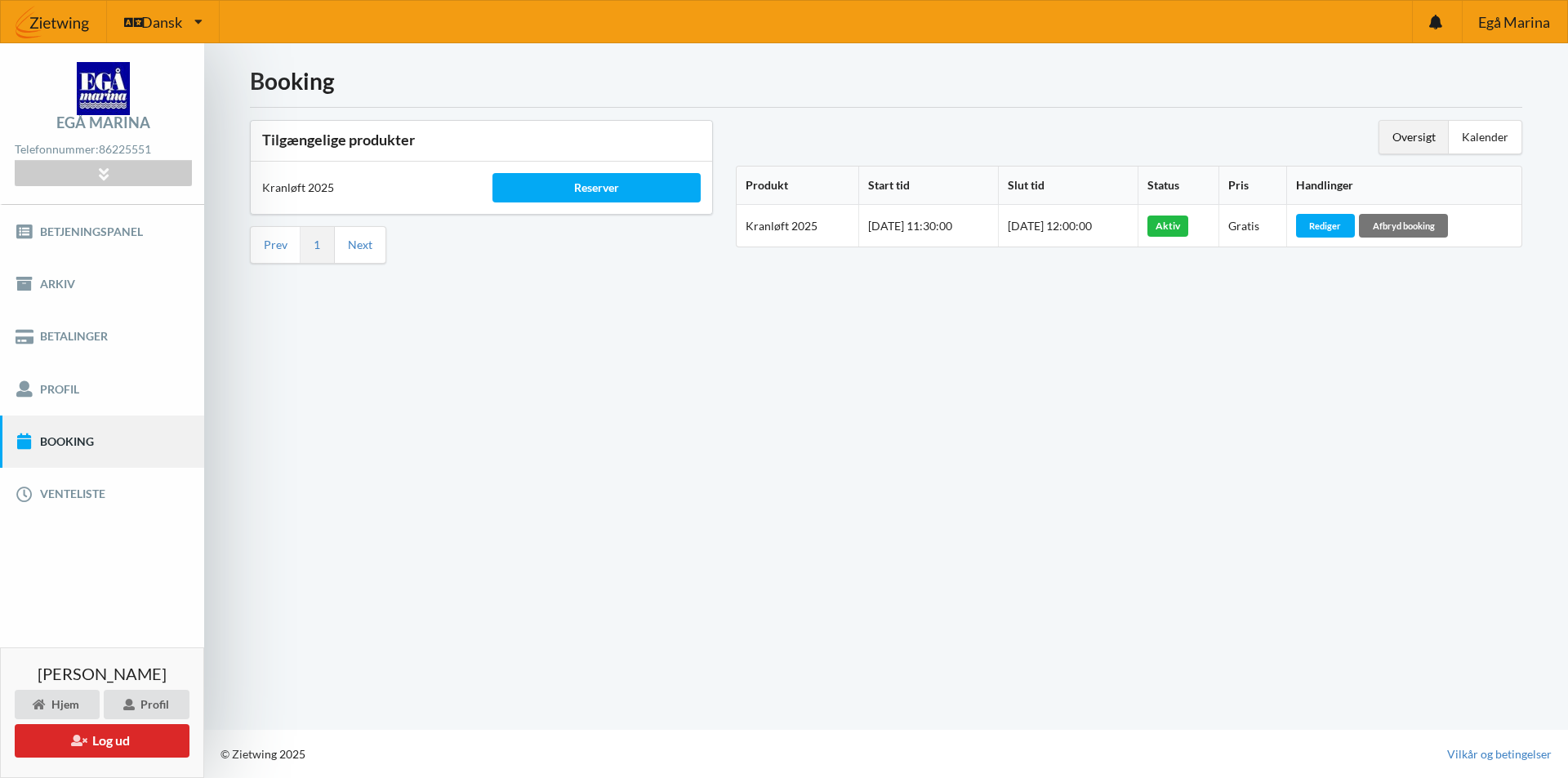
click at [1418, 138] on div "Oversigt" at bounding box center [1415, 137] width 70 height 33
click at [1411, 135] on div "Oversigt" at bounding box center [1415, 137] width 70 height 33
click at [1476, 138] on div "Kalender" at bounding box center [1484, 137] width 72 height 33
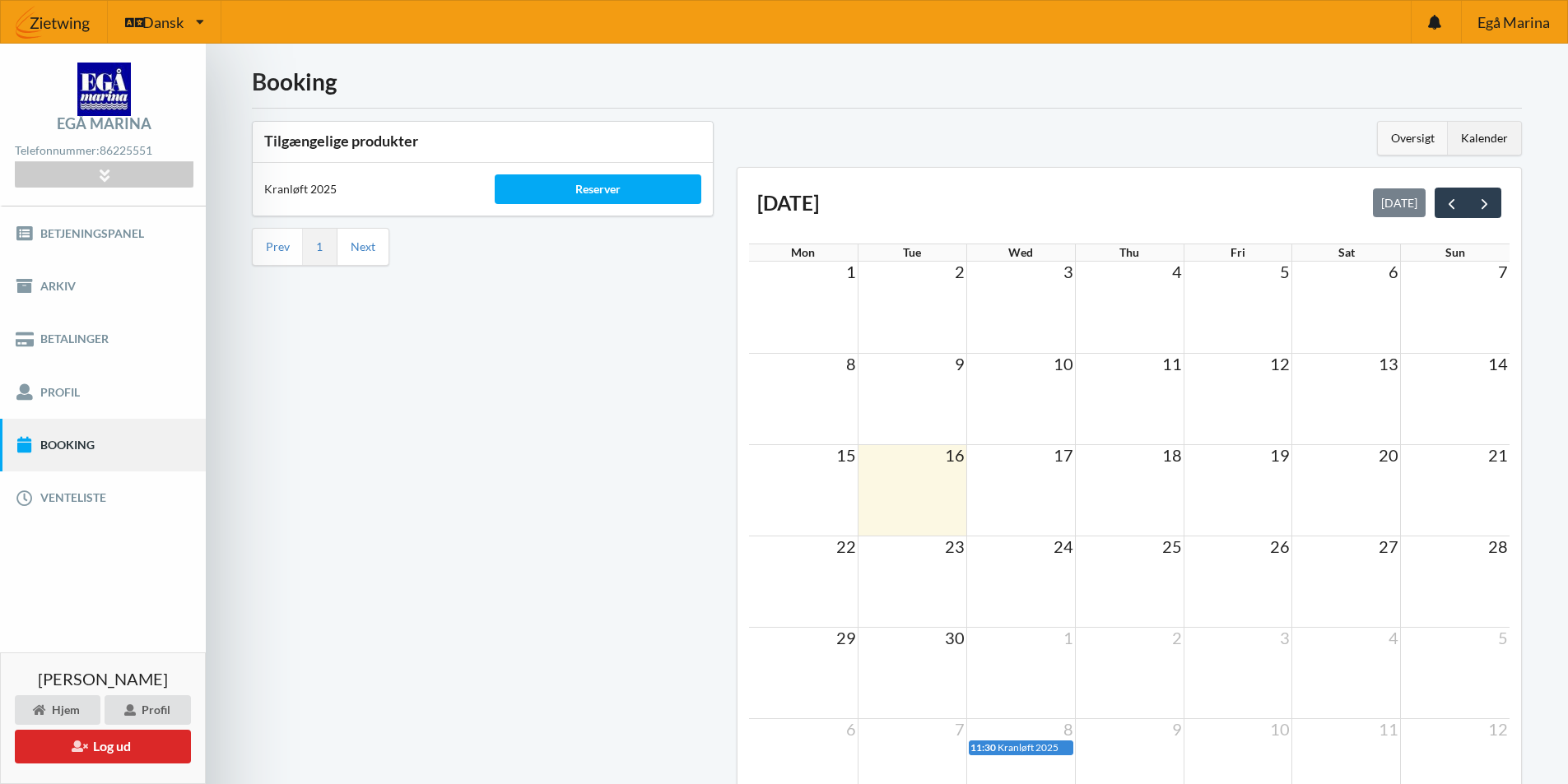
click at [1402, 139] on div "Oversigt" at bounding box center [1413, 138] width 70 height 33
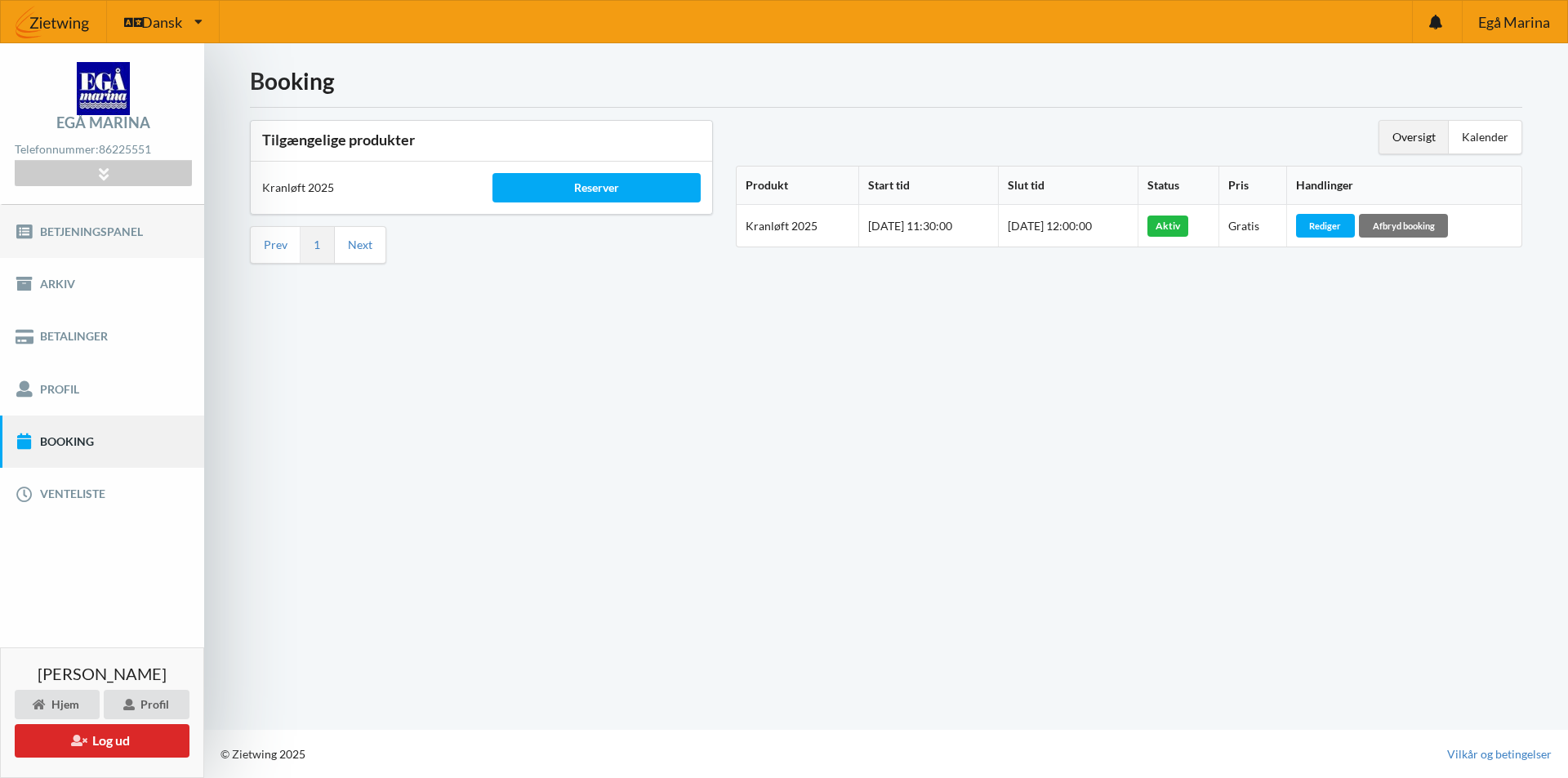
click at [86, 231] on link "Betjeningspanel" at bounding box center [102, 231] width 204 height 53
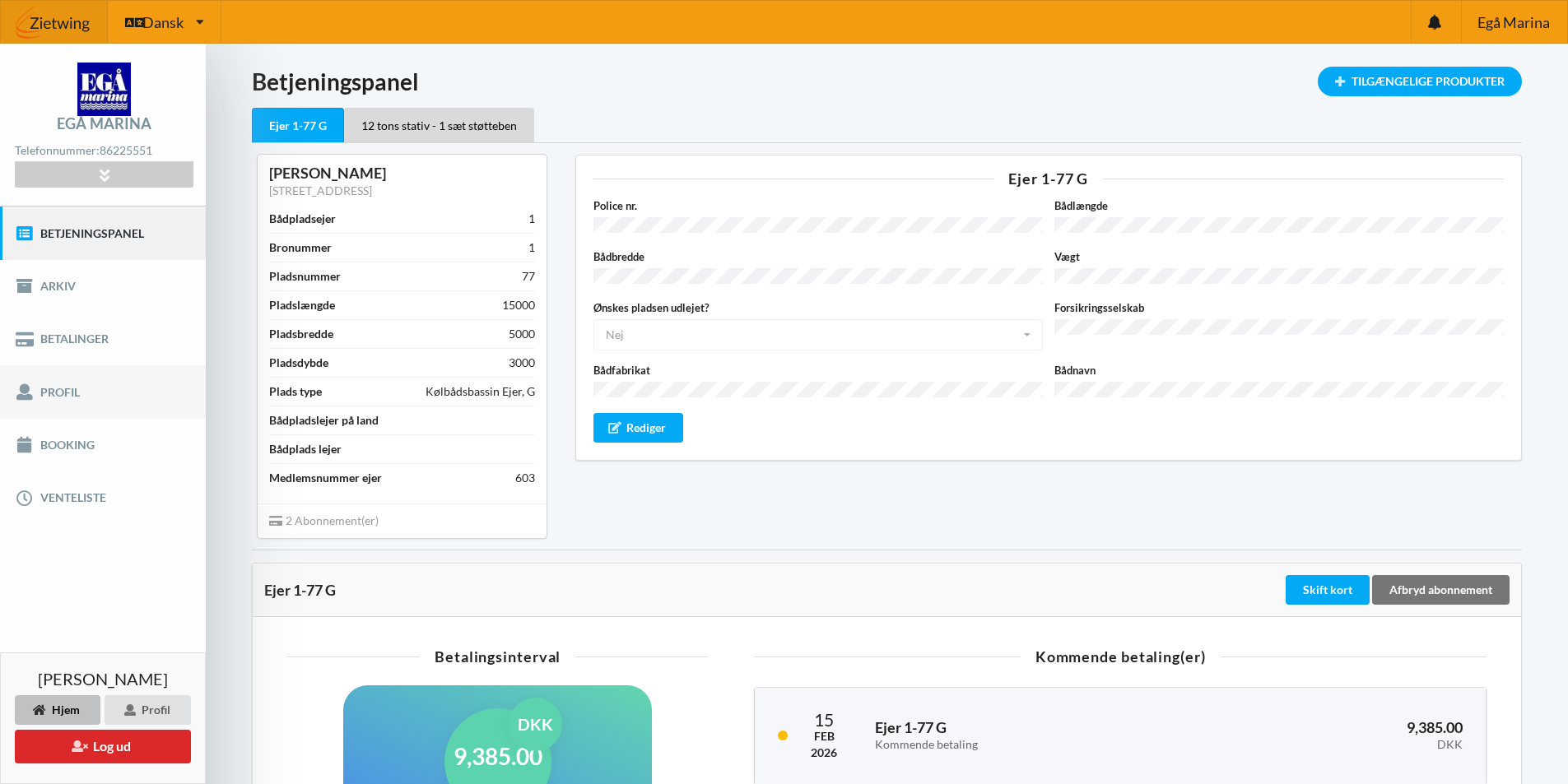
click at [53, 389] on link "Profil" at bounding box center [103, 391] width 206 height 53
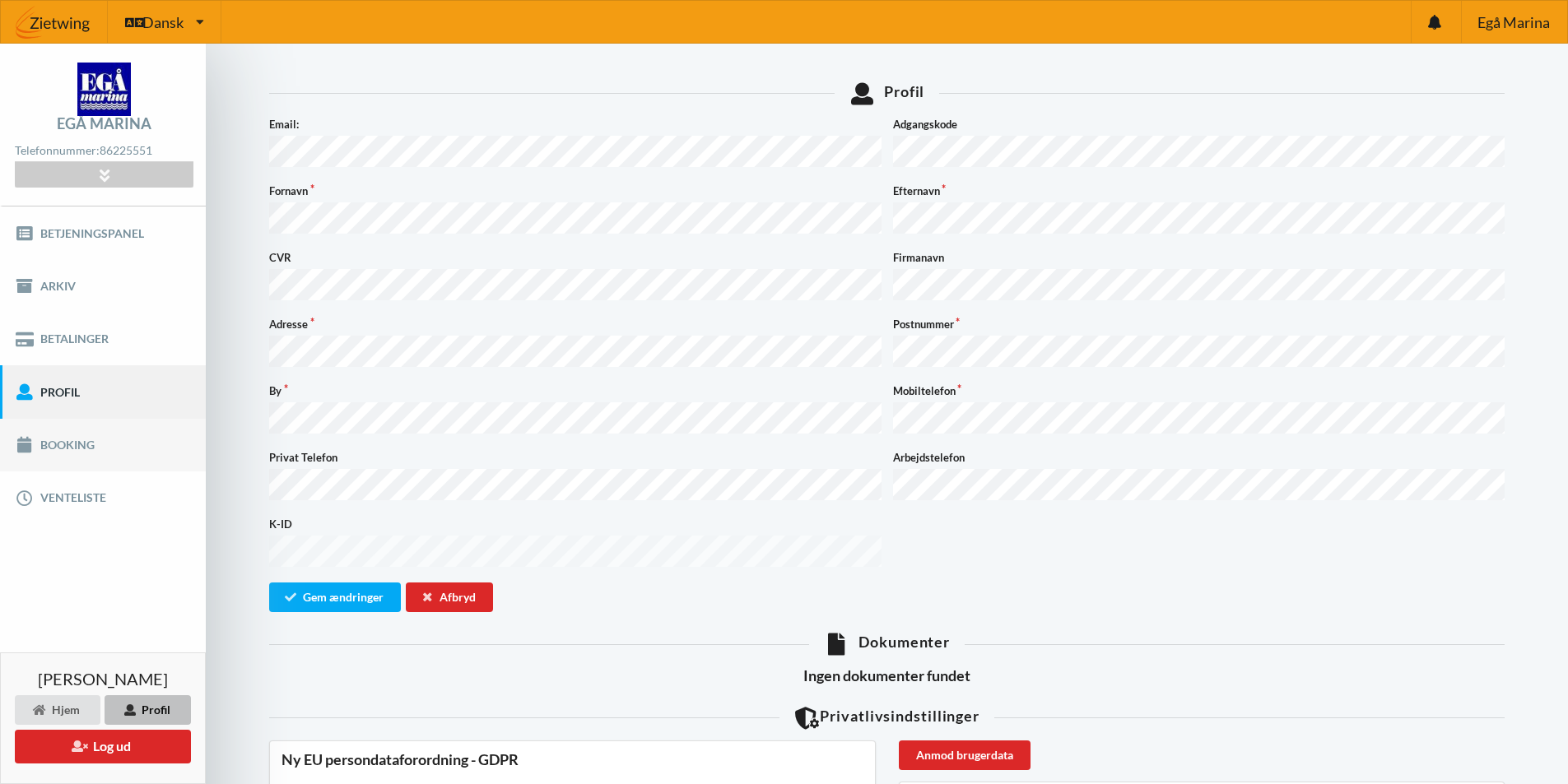
click at [62, 443] on link "Booking" at bounding box center [103, 445] width 206 height 53
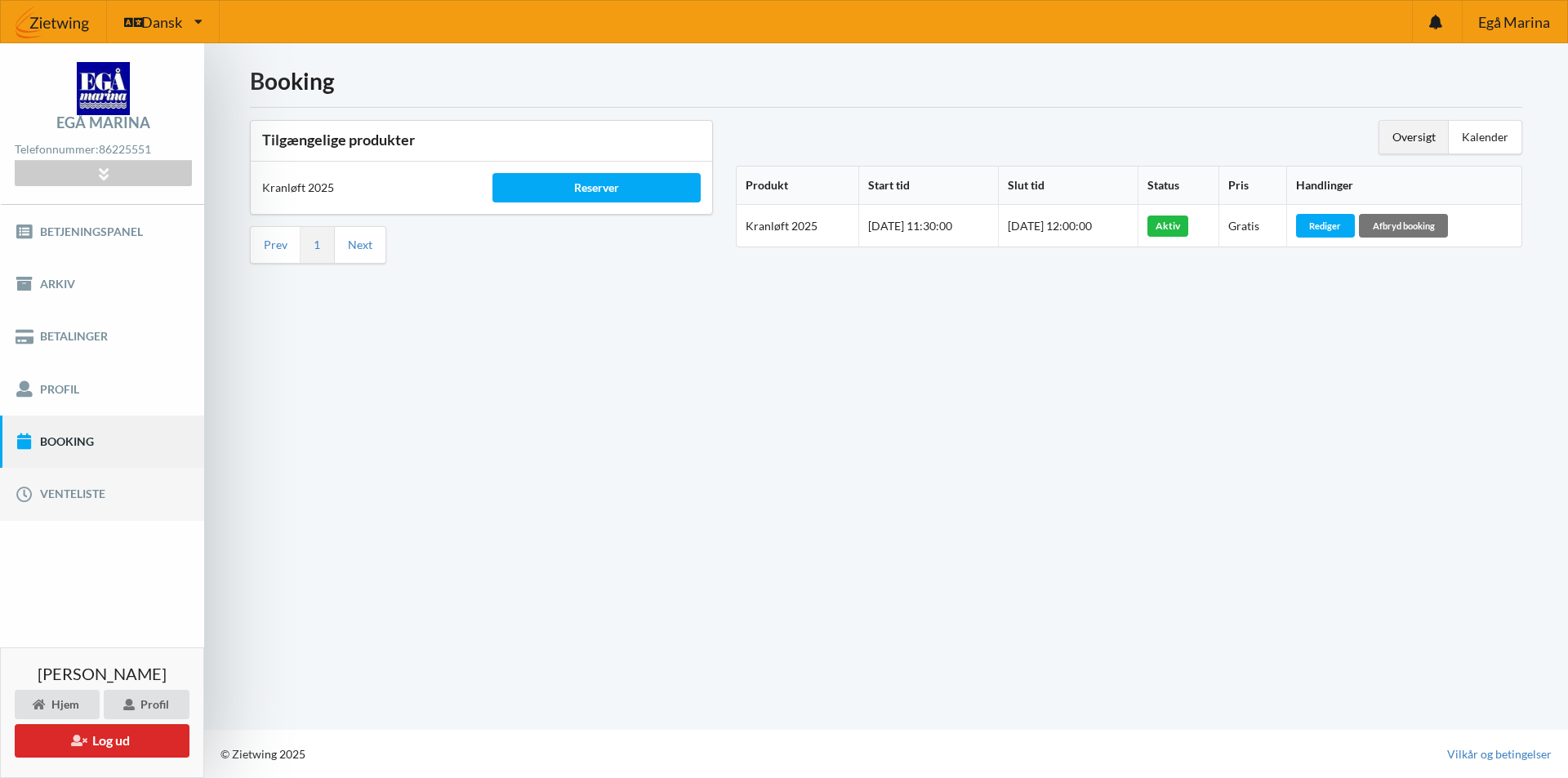
click at [56, 494] on link "Venteliste" at bounding box center [102, 493] width 204 height 53
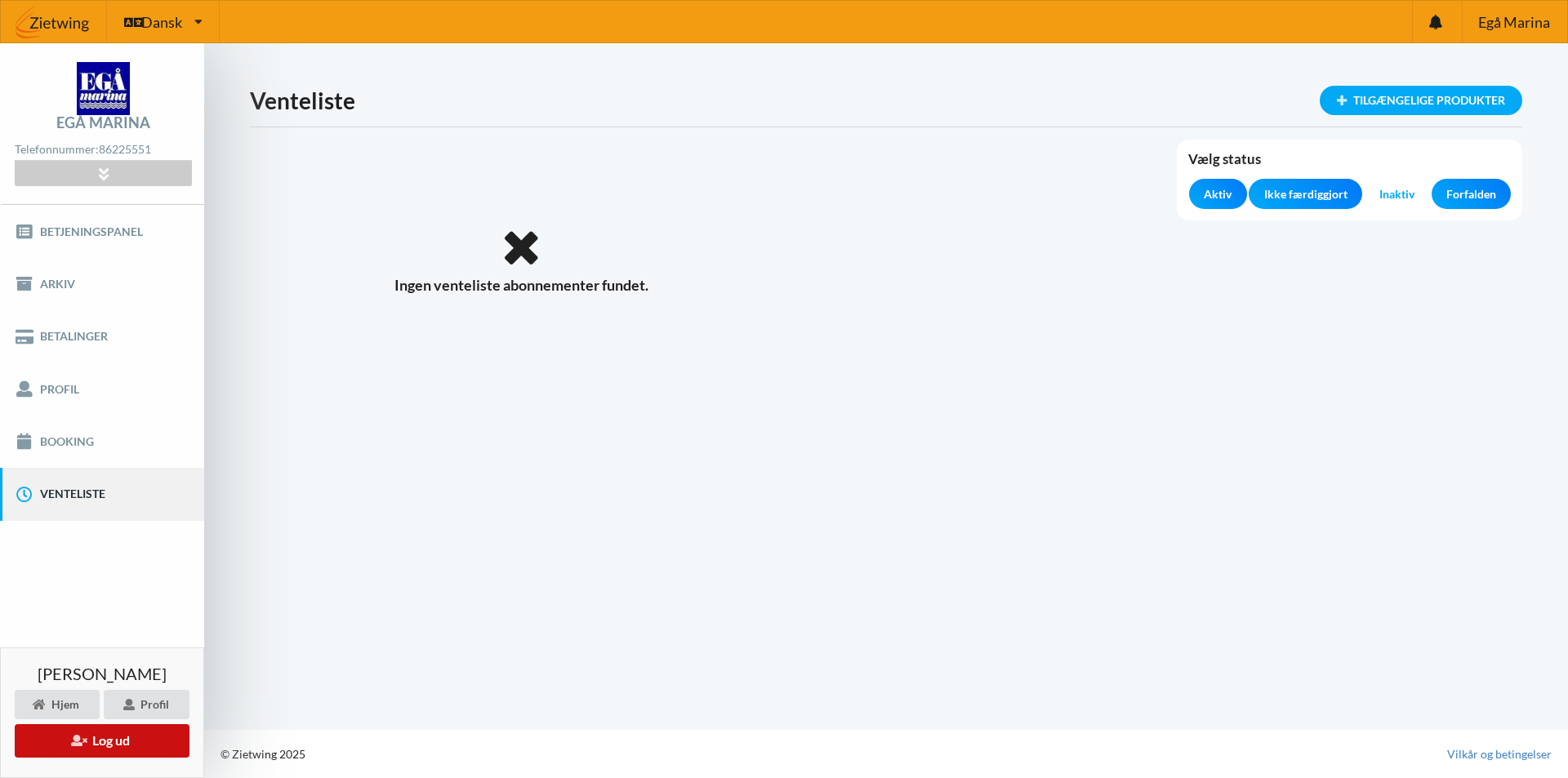
click at [100, 740] on button "Log ud" at bounding box center [102, 741] width 175 height 34
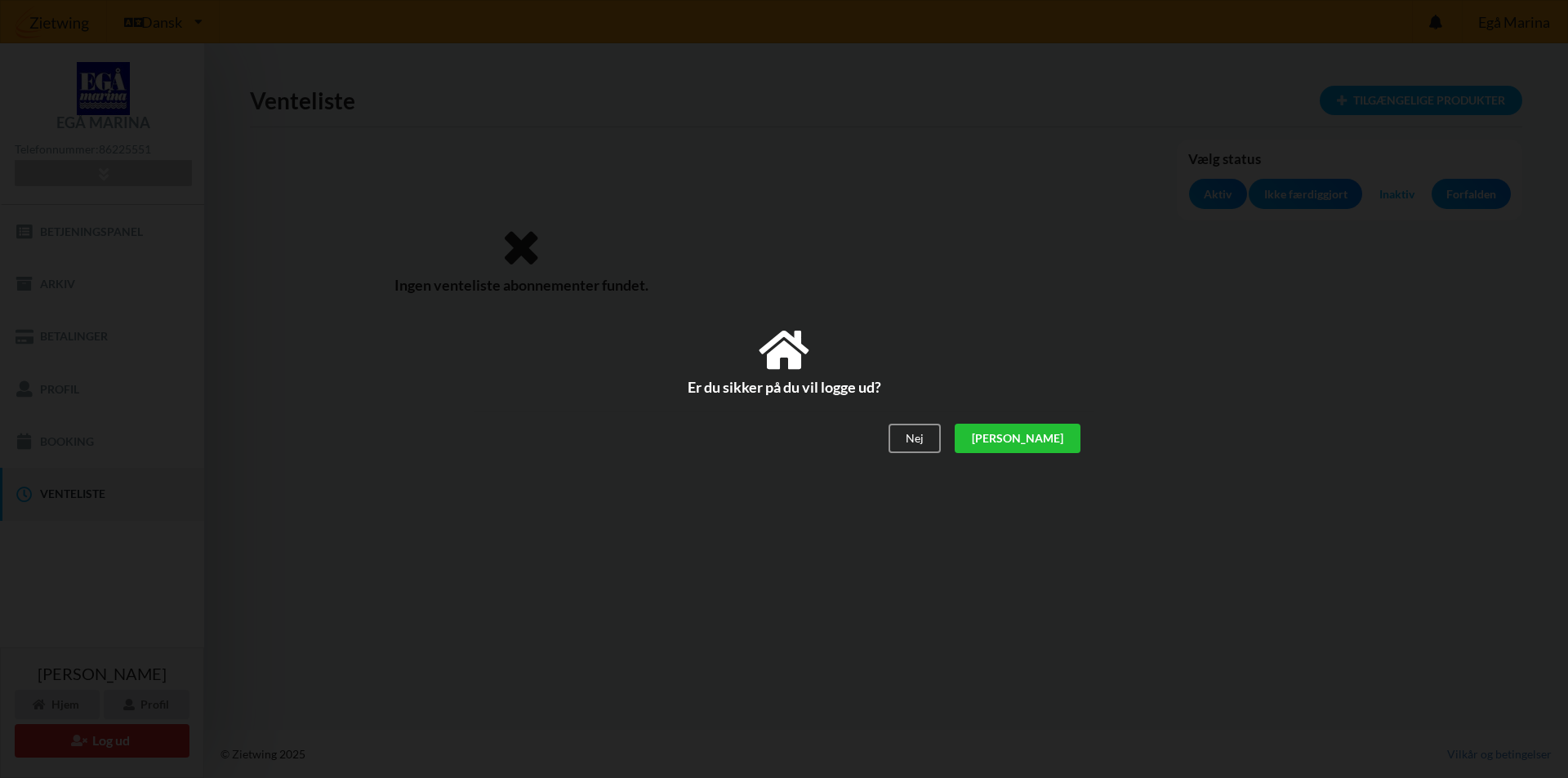
click at [1064, 443] on div "[PERSON_NAME]" at bounding box center [1017, 438] width 126 height 29
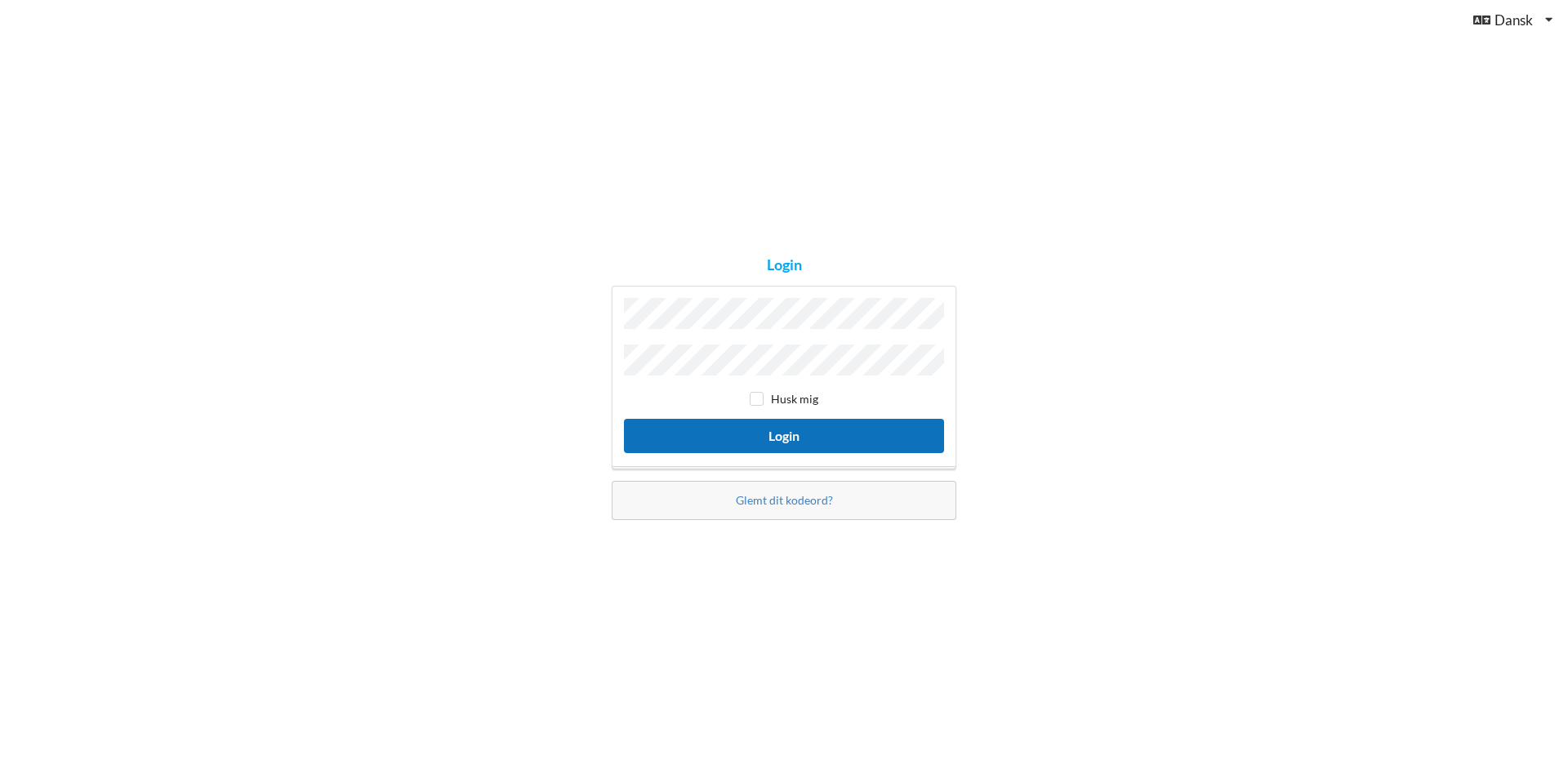
click at [788, 435] on button "Login" at bounding box center [784, 435] width 320 height 34
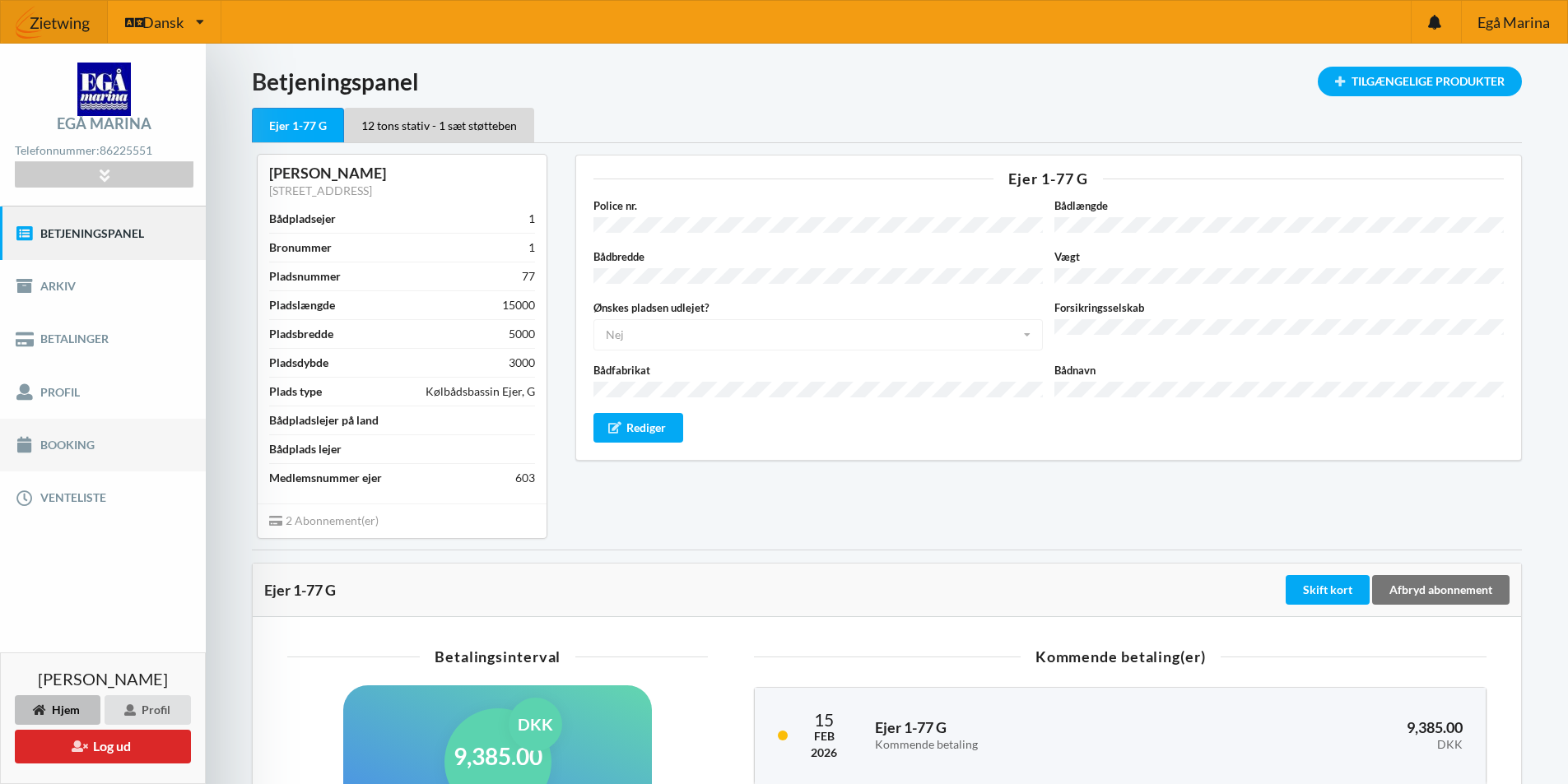
click at [72, 442] on link "Booking" at bounding box center [103, 445] width 206 height 53
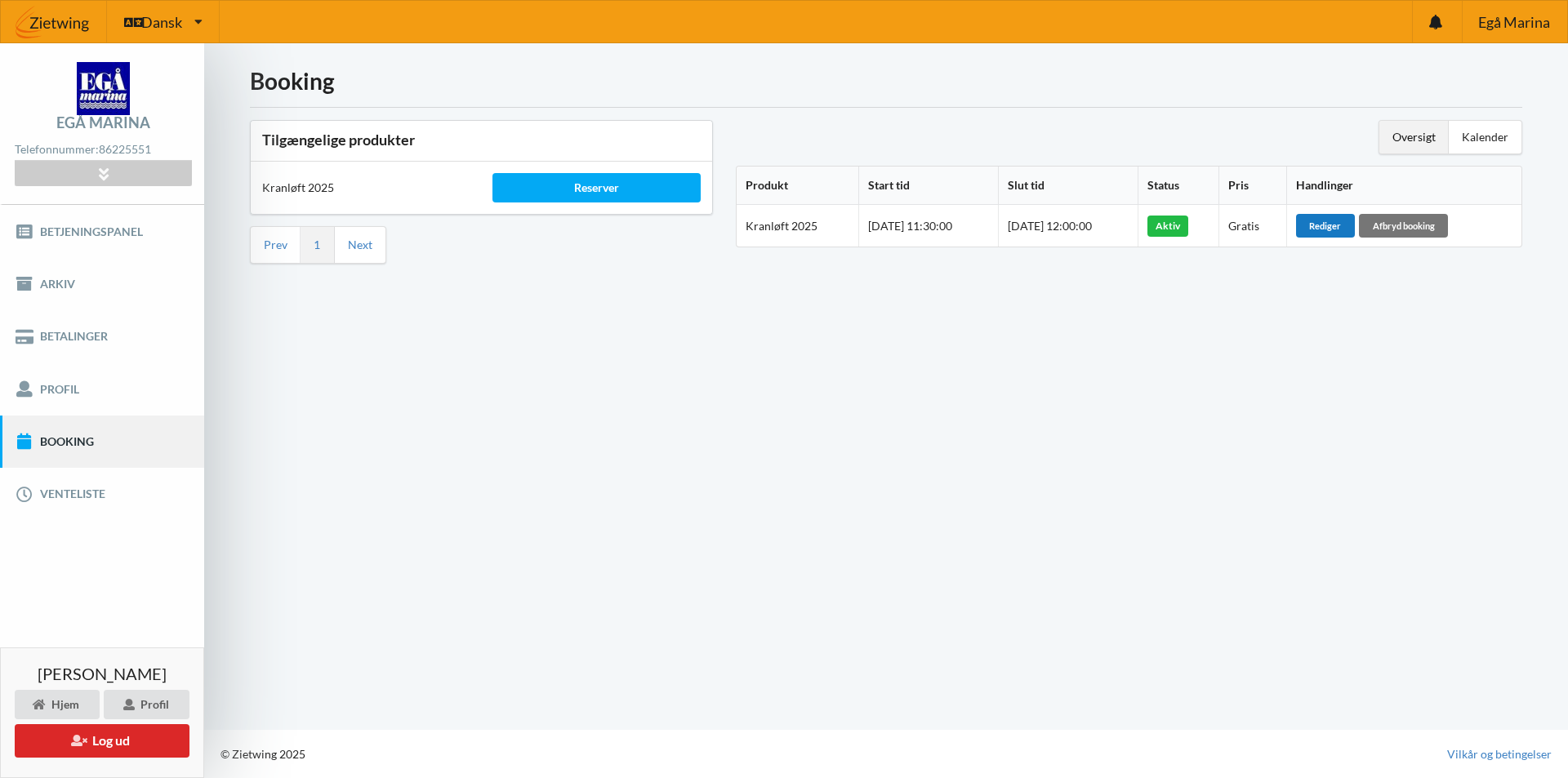
click at [1347, 227] on div "Rediger" at bounding box center [1325, 226] width 59 height 23
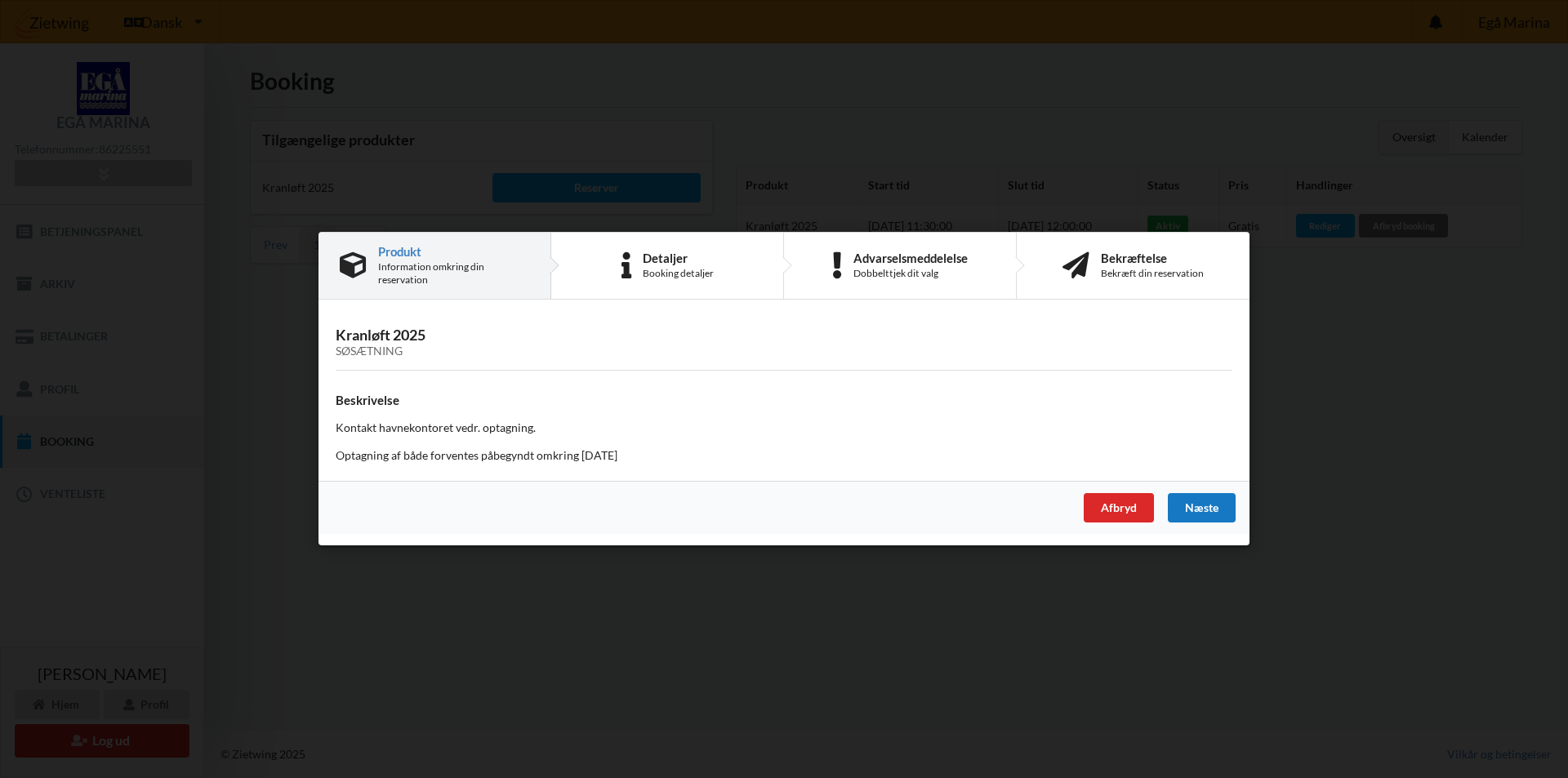
click at [1199, 501] on div "Næste" at bounding box center [1202, 509] width 68 height 29
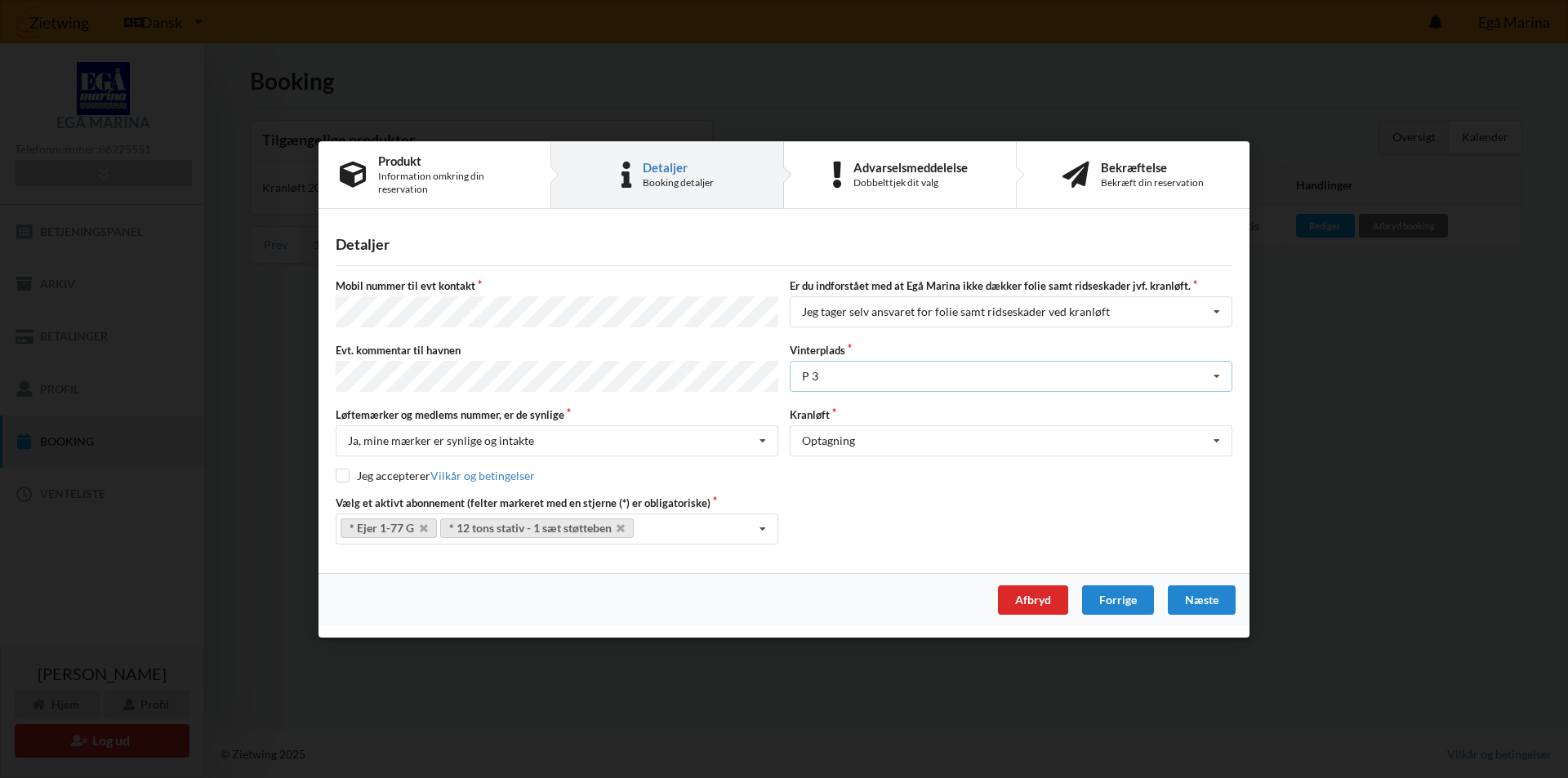
click at [1216, 376] on icon at bounding box center [1216, 377] width 24 height 30
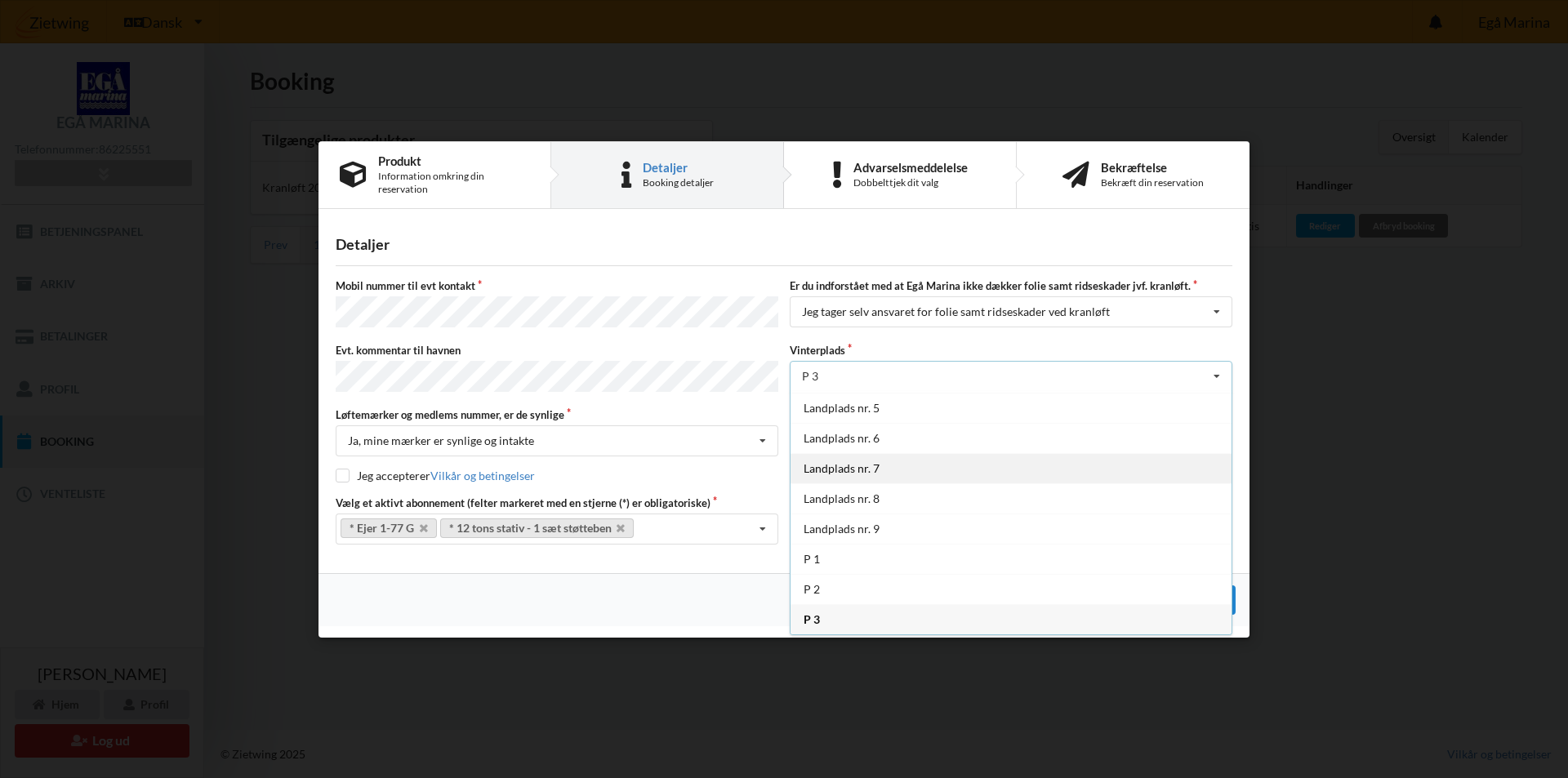
click at [866, 470] on div "Landplads nr. 7" at bounding box center [1011, 468] width 441 height 30
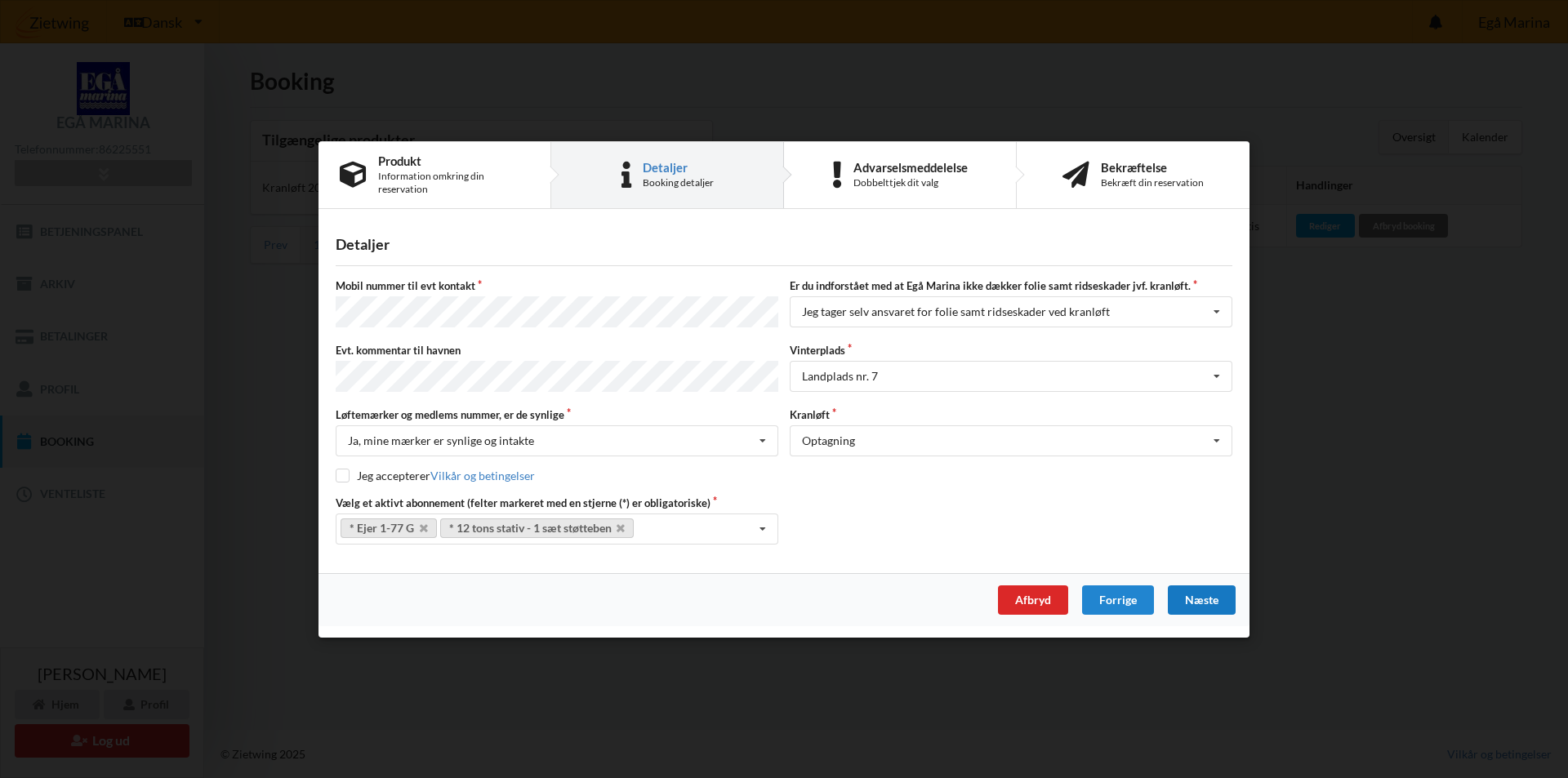
click at [1202, 592] on div "Næste" at bounding box center [1202, 599] width 68 height 29
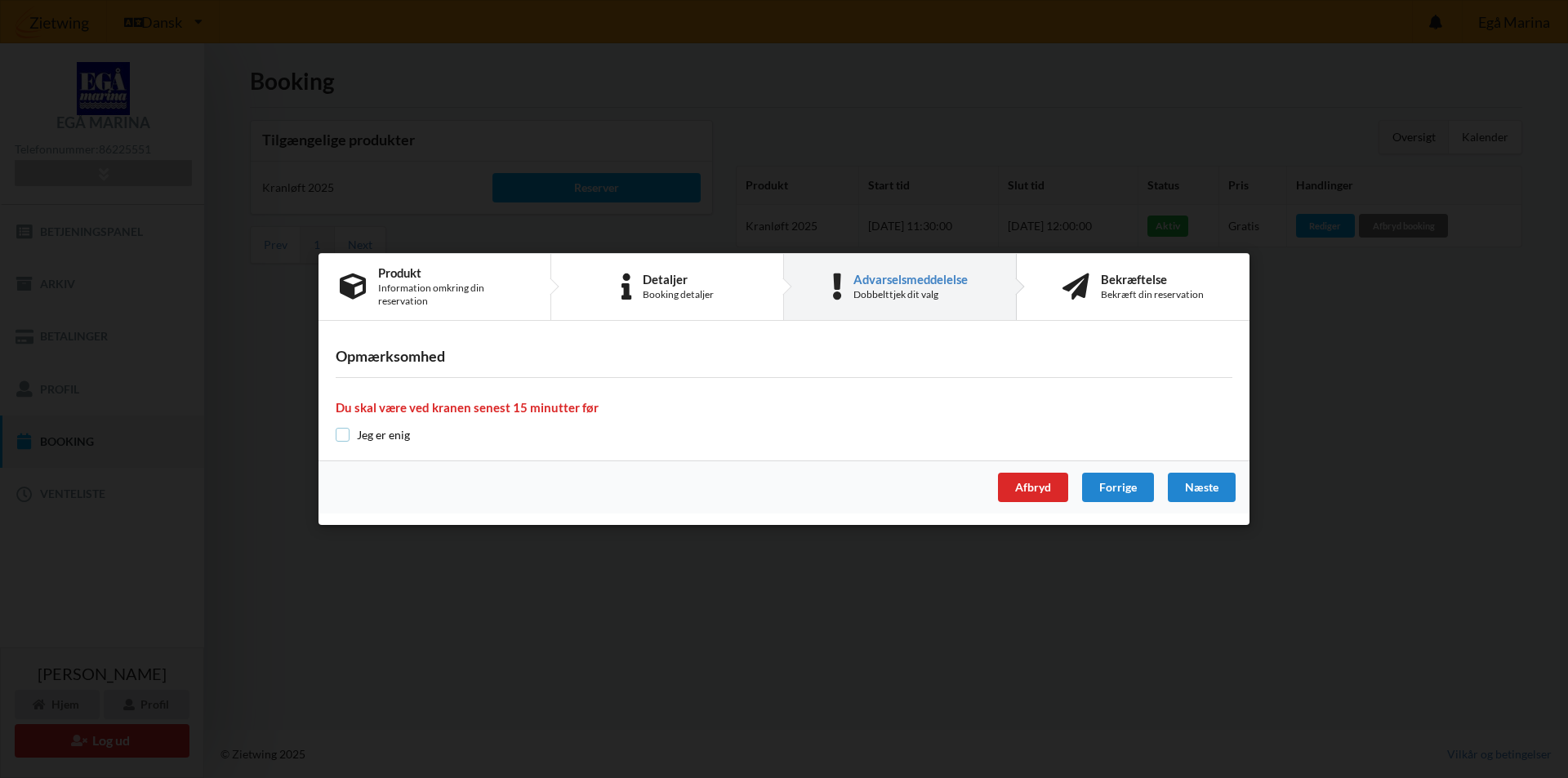
click at [344, 435] on input "checkbox" at bounding box center [343, 435] width 14 height 14
checkbox input "true"
click at [1195, 488] on div "Næste" at bounding box center [1202, 487] width 68 height 29
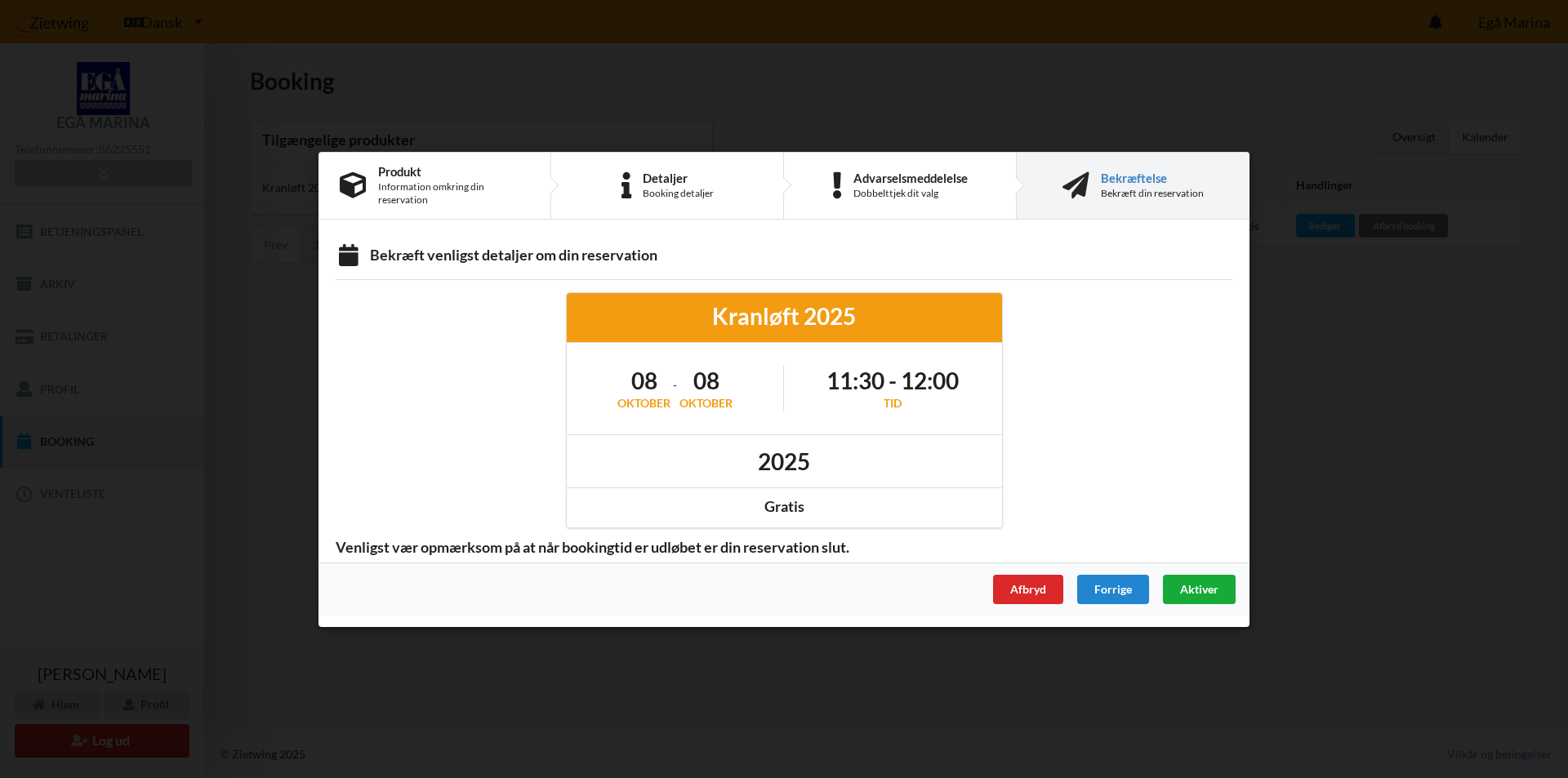
click at [1184, 590] on span "Aktiver" at bounding box center [1199, 589] width 38 height 14
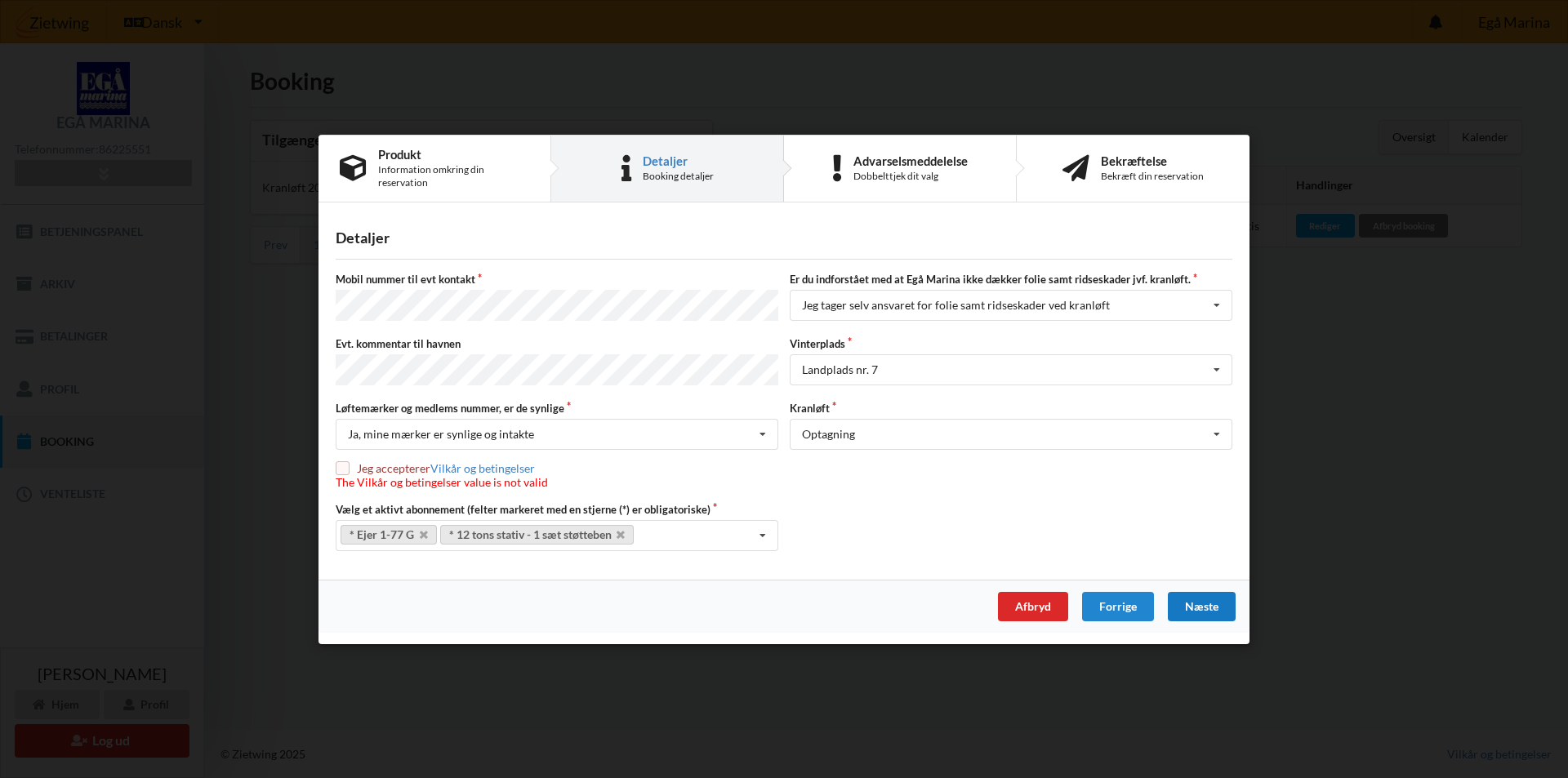
click at [344, 464] on input "checkbox" at bounding box center [343, 468] width 14 height 14
checkbox input "true"
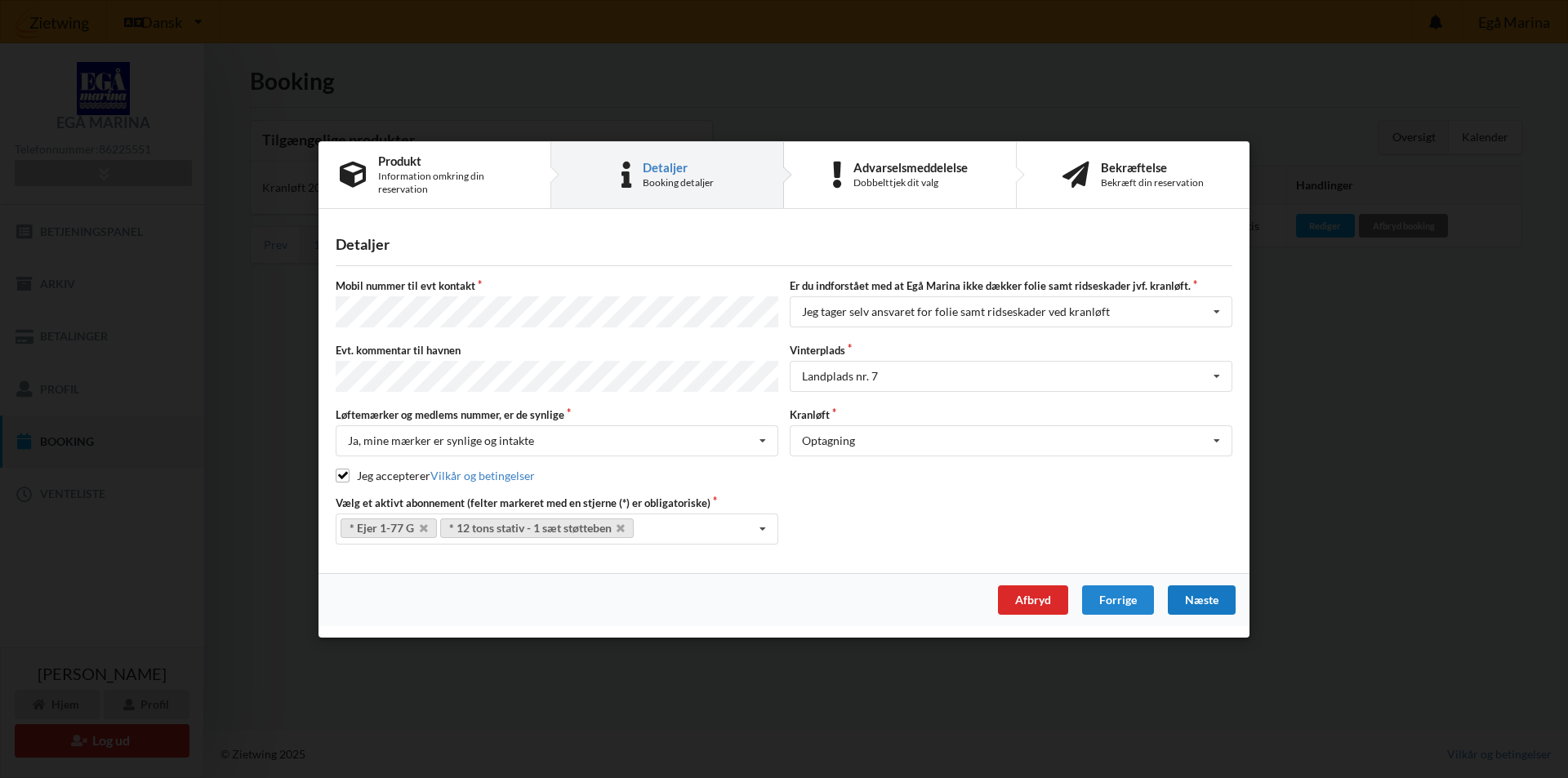
click at [1208, 591] on div "Næste" at bounding box center [1202, 599] width 68 height 29
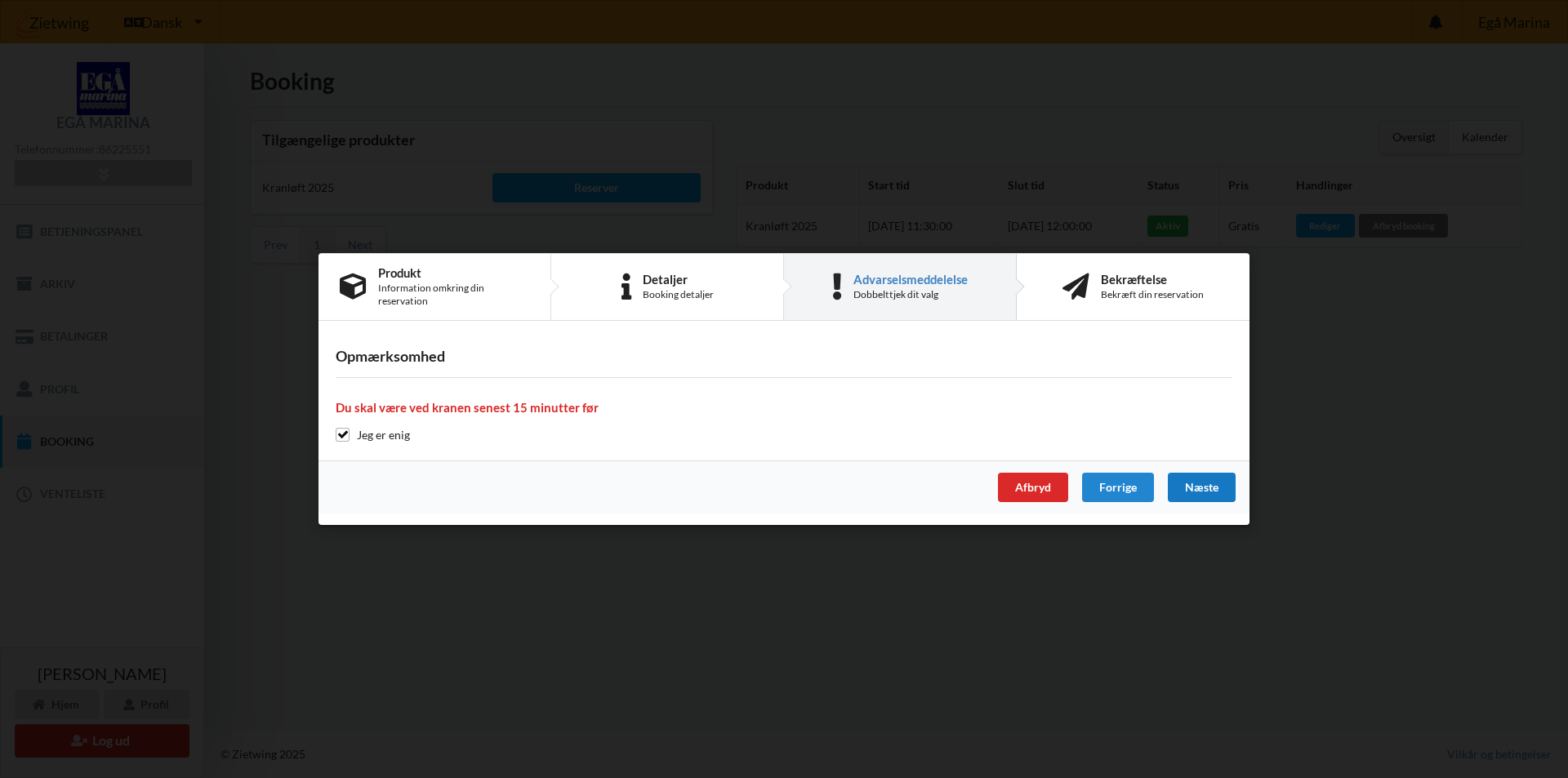
click at [1201, 488] on div "Næste" at bounding box center [1202, 487] width 68 height 29
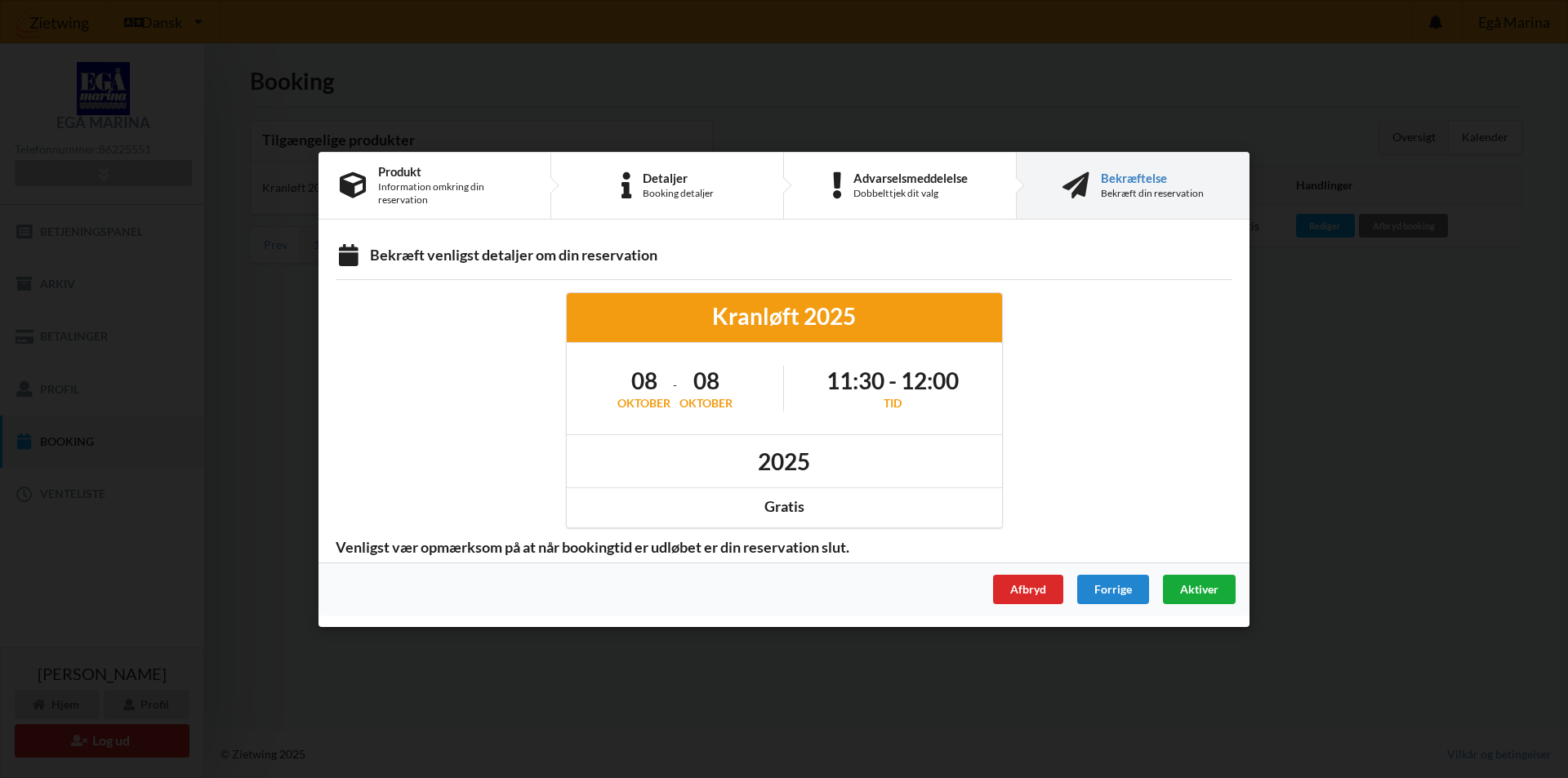
click at [1197, 589] on span "Aktiver" at bounding box center [1199, 589] width 38 height 14
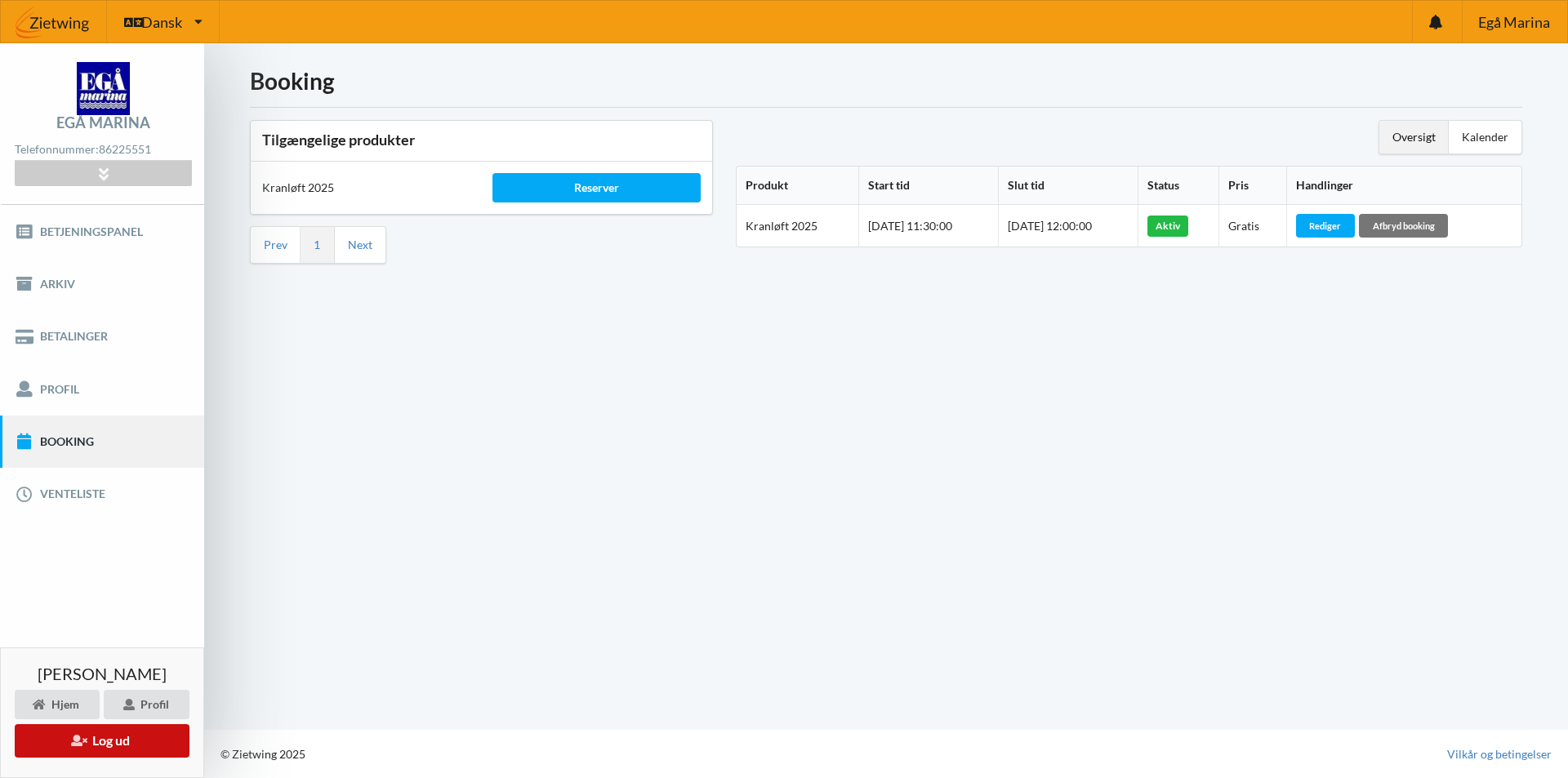
click at [95, 741] on button "Log ud" at bounding box center [102, 741] width 175 height 34
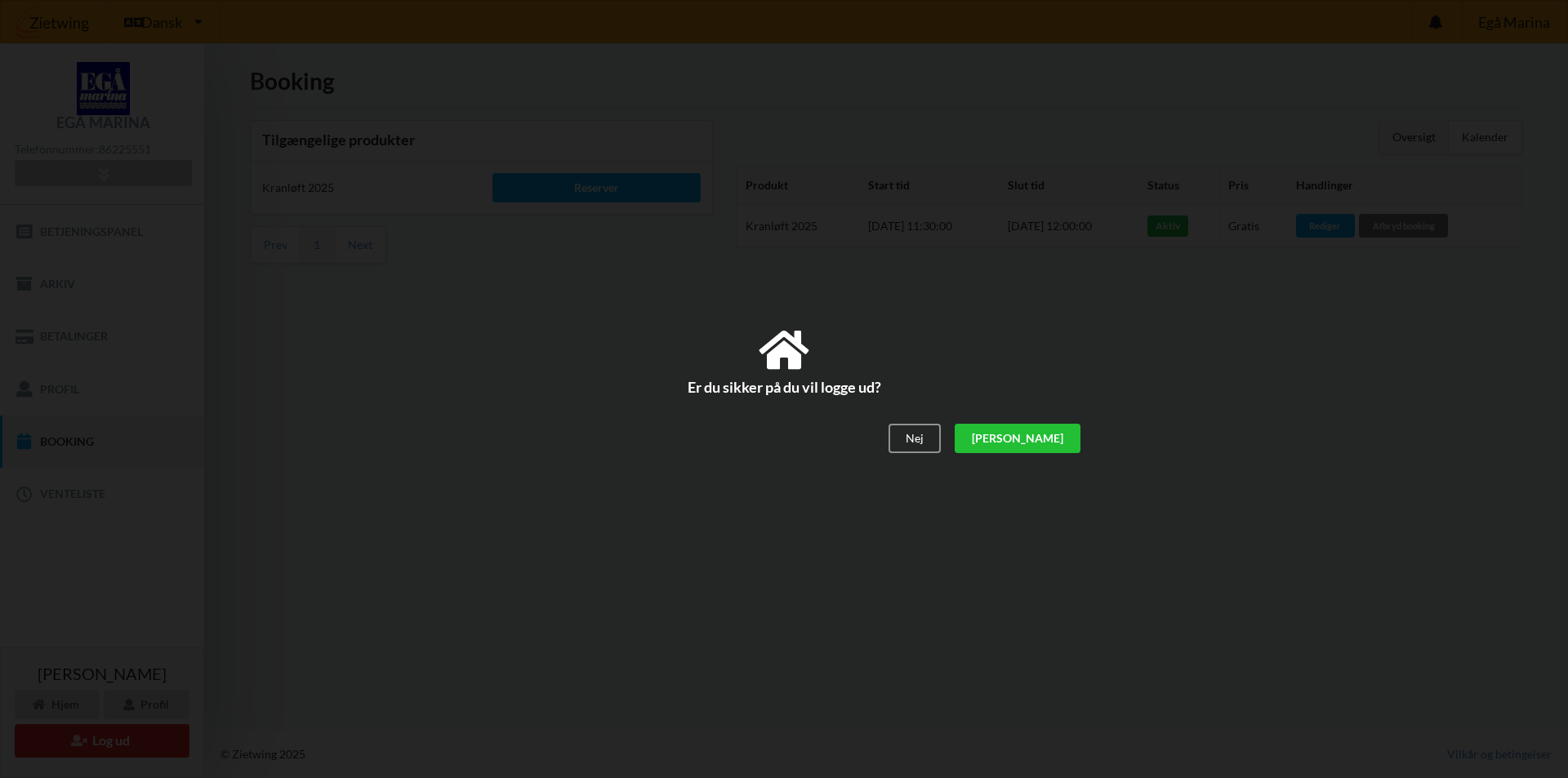
click at [1058, 436] on div "[PERSON_NAME]" at bounding box center [1017, 438] width 126 height 29
